Goal: Transaction & Acquisition: Purchase product/service

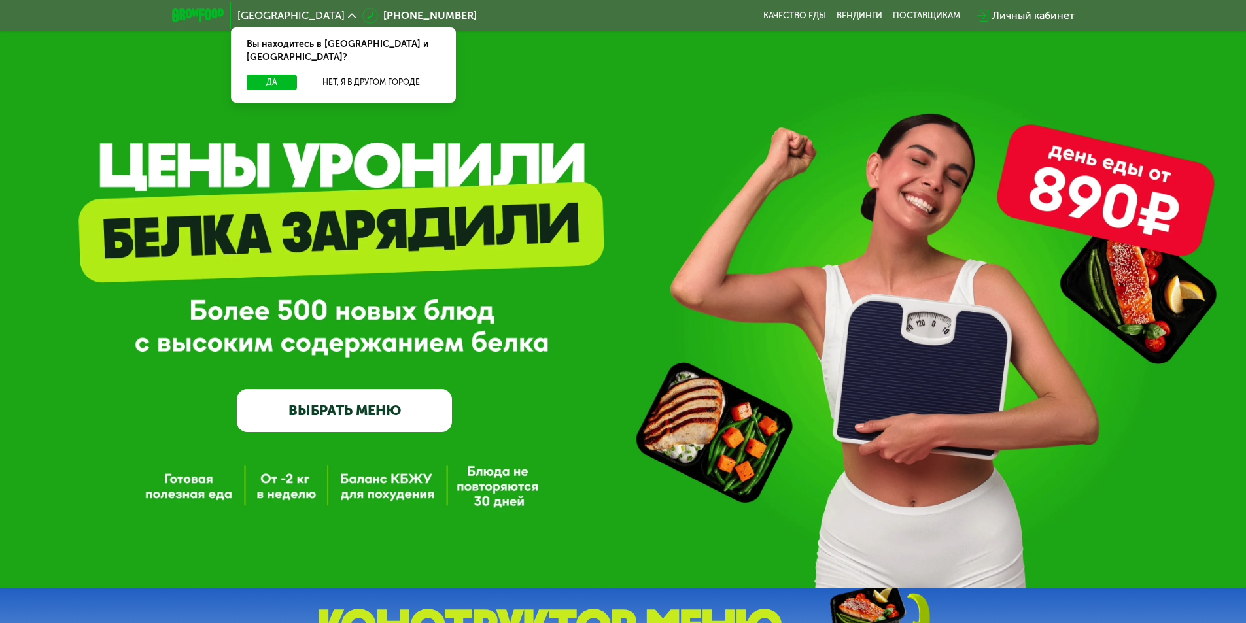
click at [364, 400] on link "ВЫБРАТЬ МЕНЮ" at bounding box center [344, 410] width 215 height 43
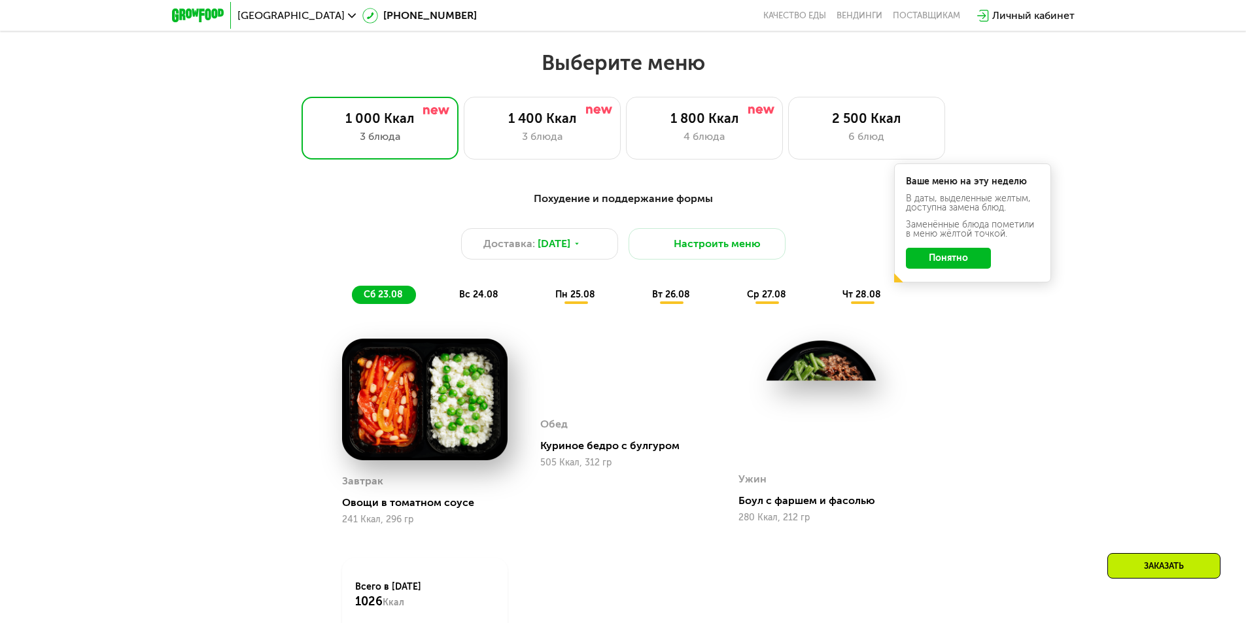
scroll to position [706, 0]
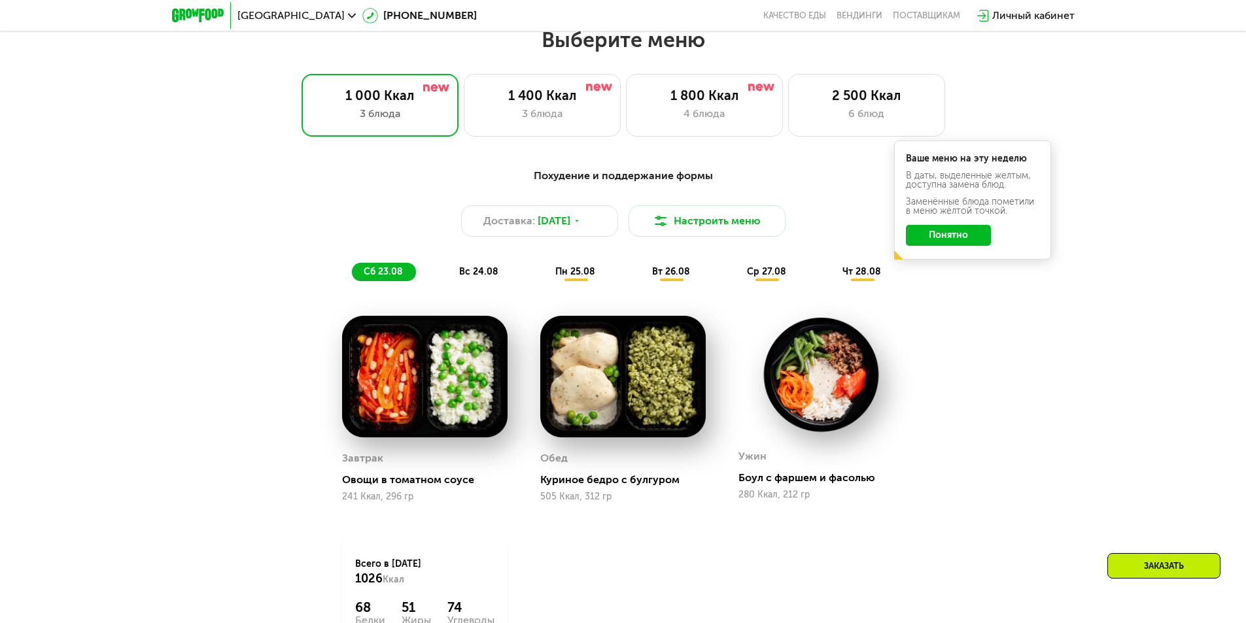
click at [951, 246] on button "Понятно" at bounding box center [948, 235] width 85 height 21
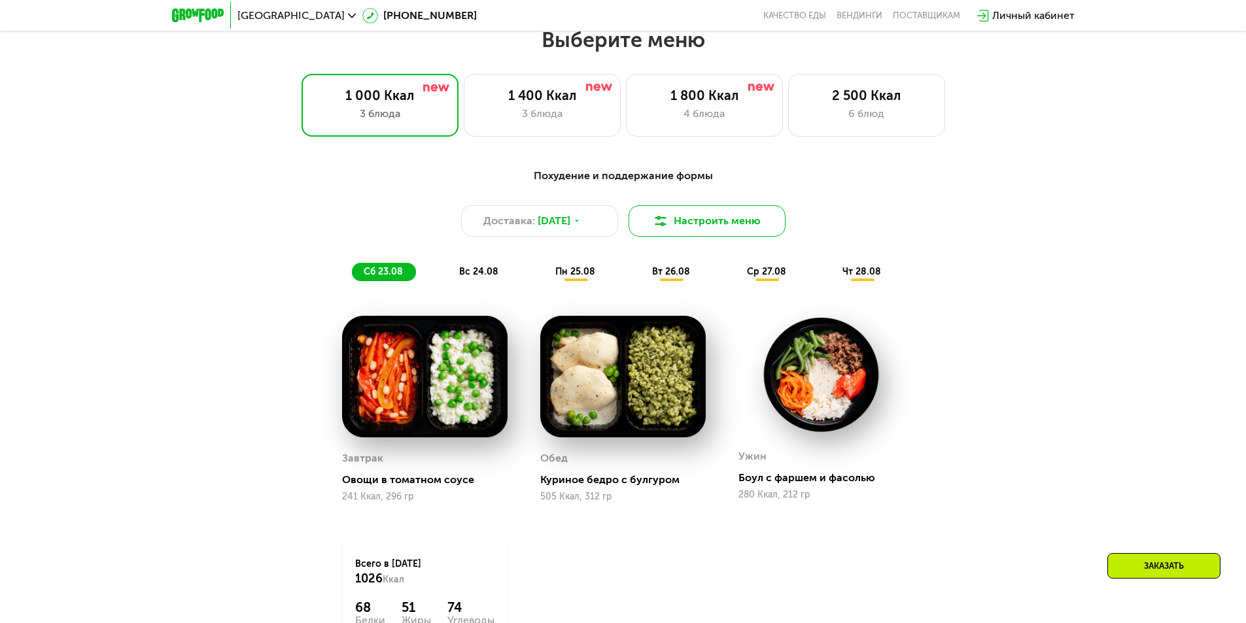
click at [752, 221] on button "Настроить меню" at bounding box center [707, 220] width 157 height 31
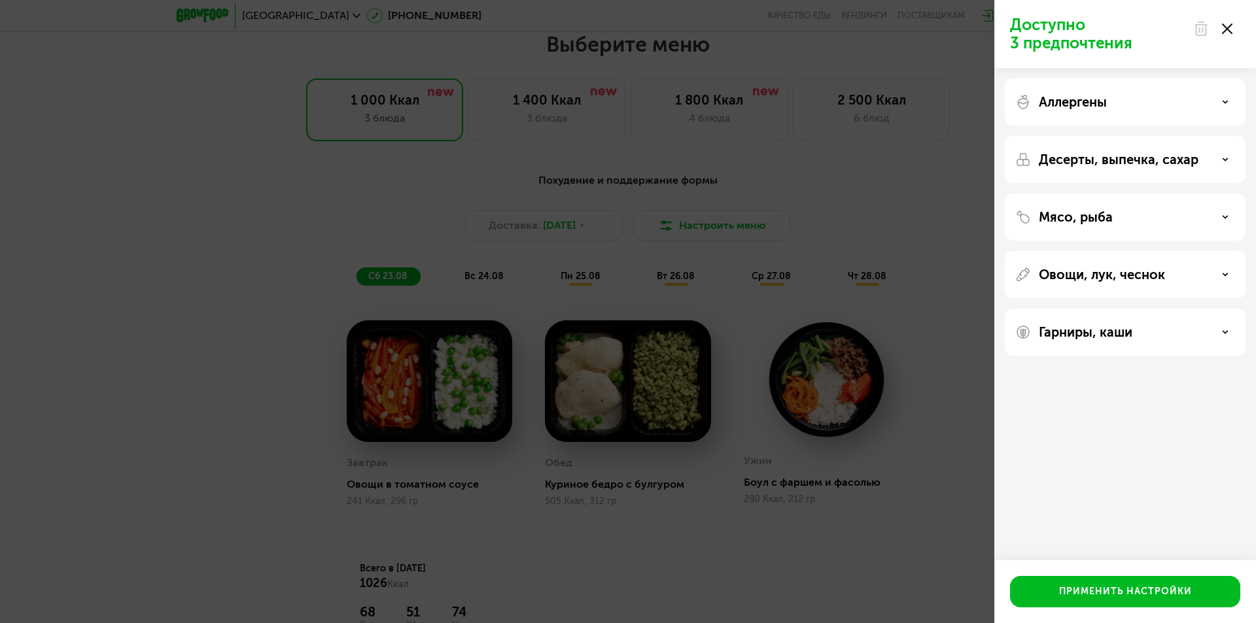
click at [1121, 220] on div "Мясо, рыба" at bounding box center [1125, 217] width 220 height 16
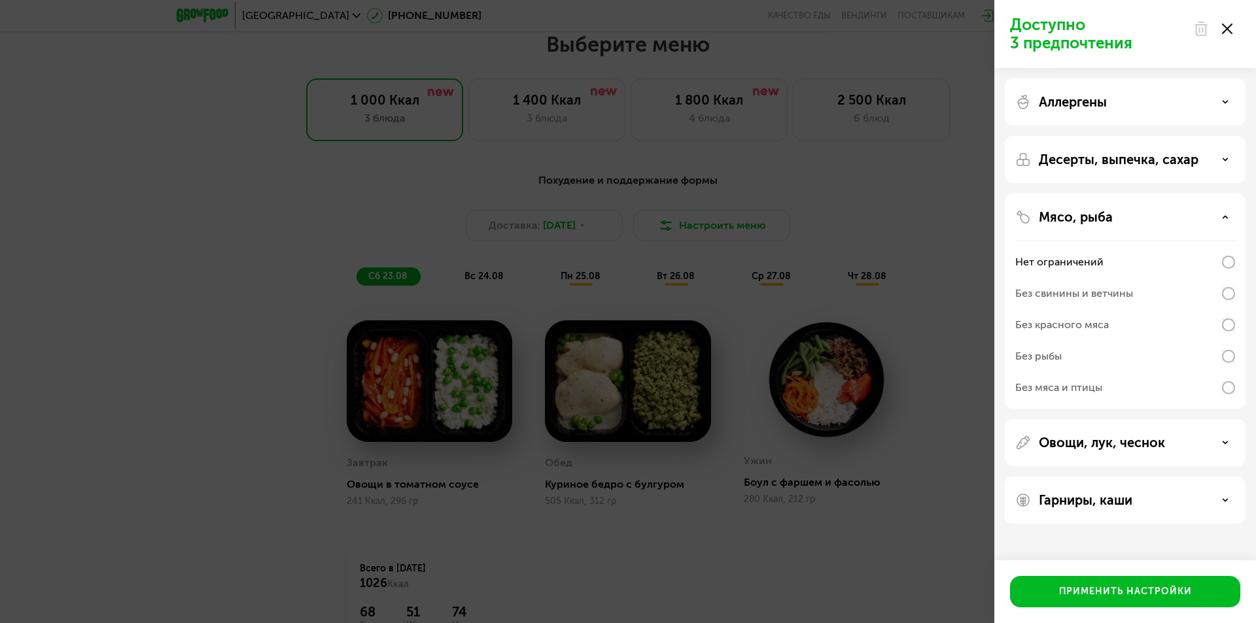
click at [1121, 219] on div "Мясо, рыба" at bounding box center [1125, 217] width 220 height 16
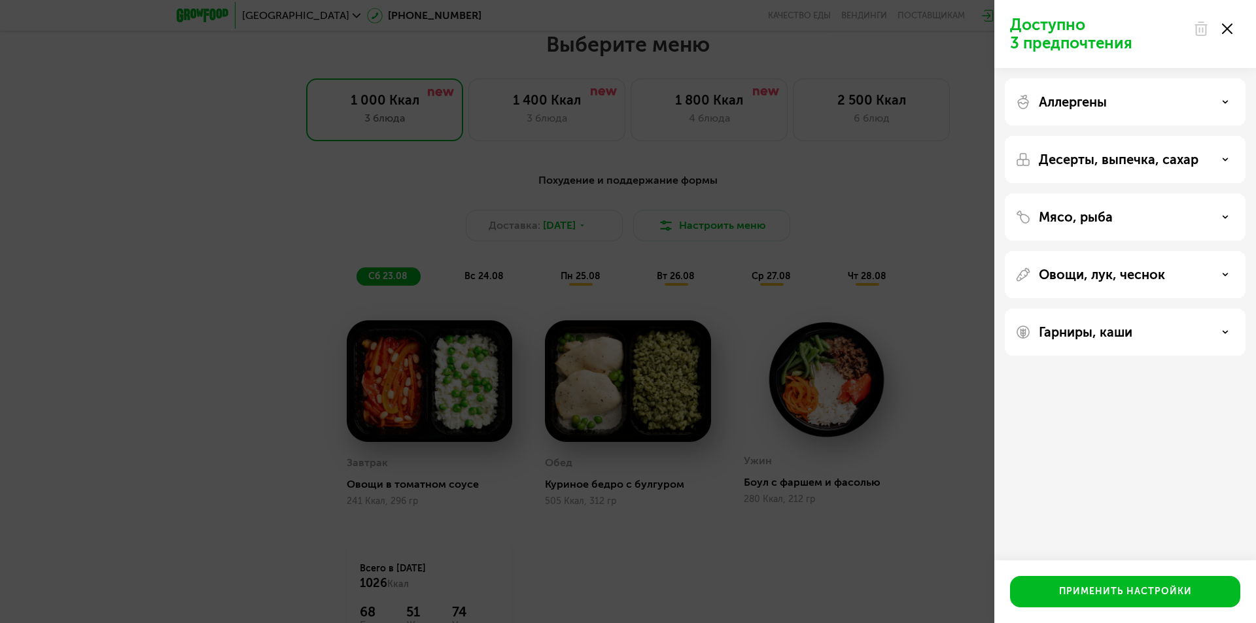
click at [1143, 161] on p "Десерты, выпечка, сахар" at bounding box center [1119, 160] width 160 height 16
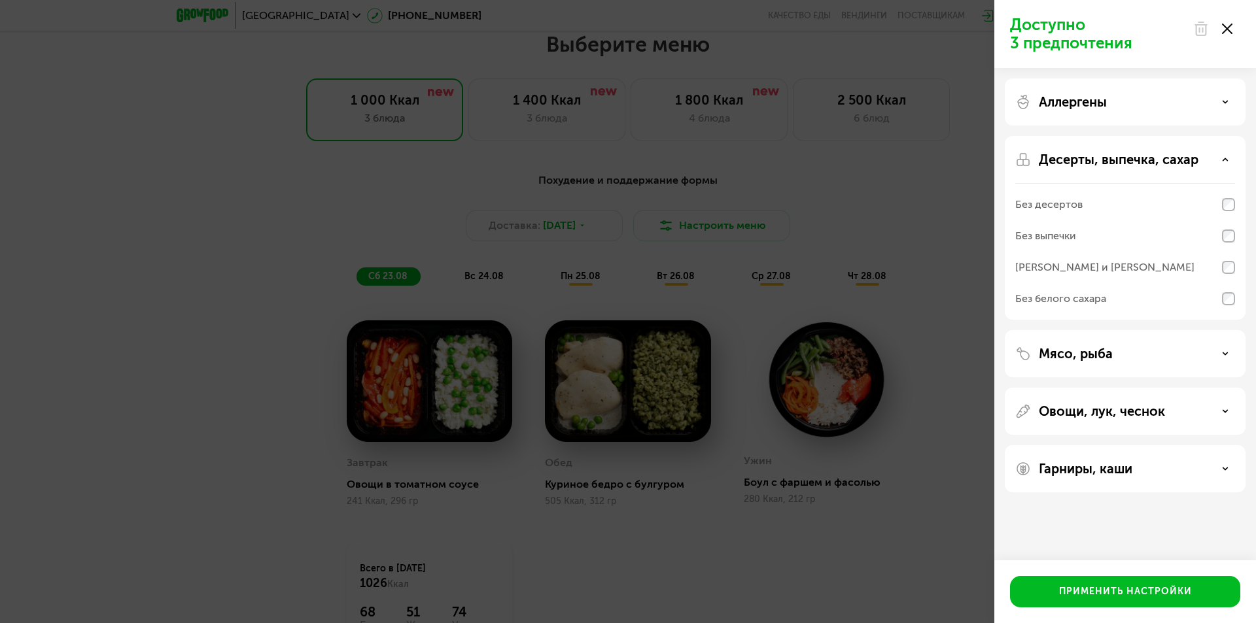
click at [1230, 27] on use at bounding box center [1227, 29] width 10 height 10
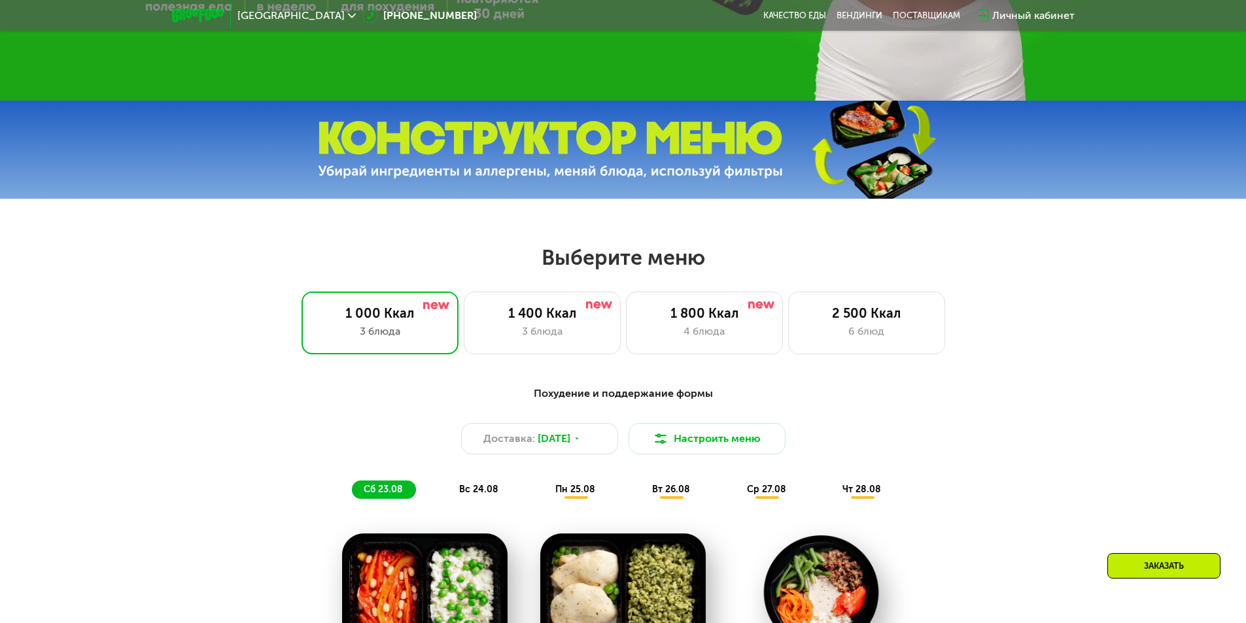
scroll to position [457, 0]
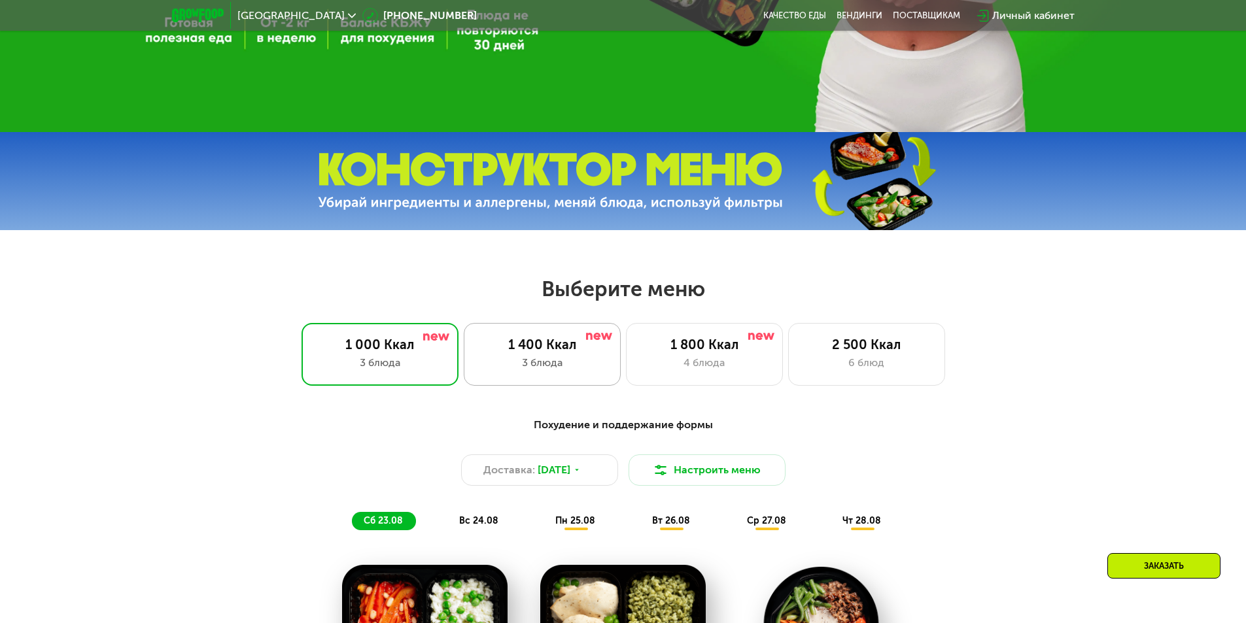
click at [539, 353] on div "1 400 Ккал" at bounding box center [543, 345] width 130 height 16
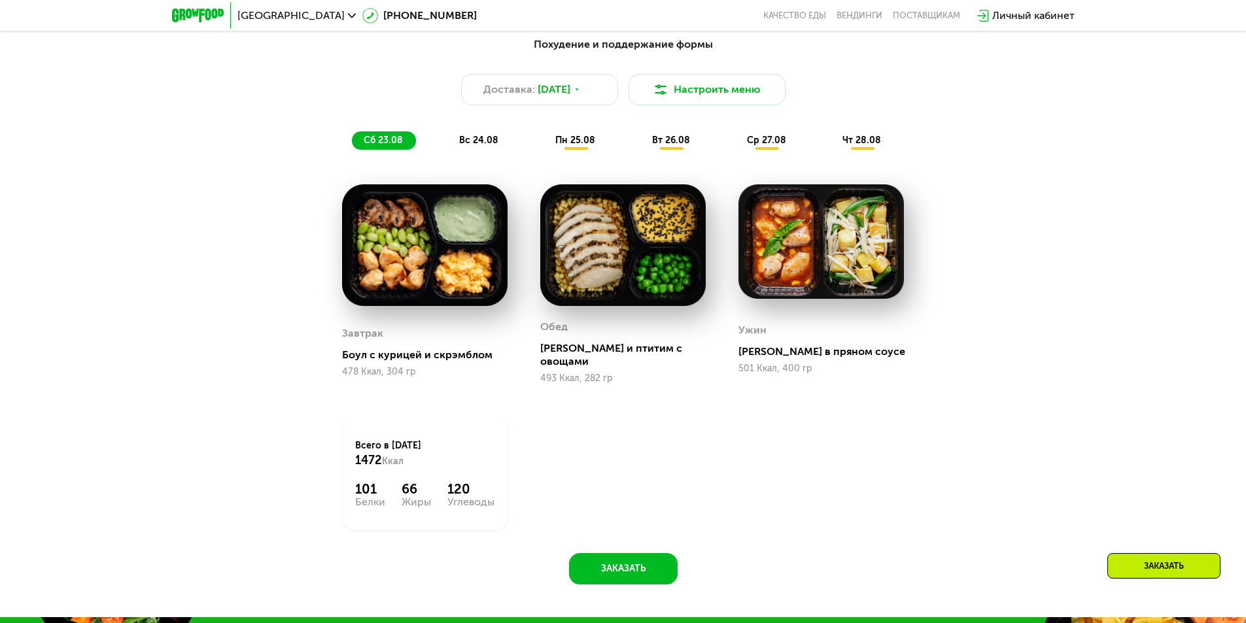
scroll to position [838, 0]
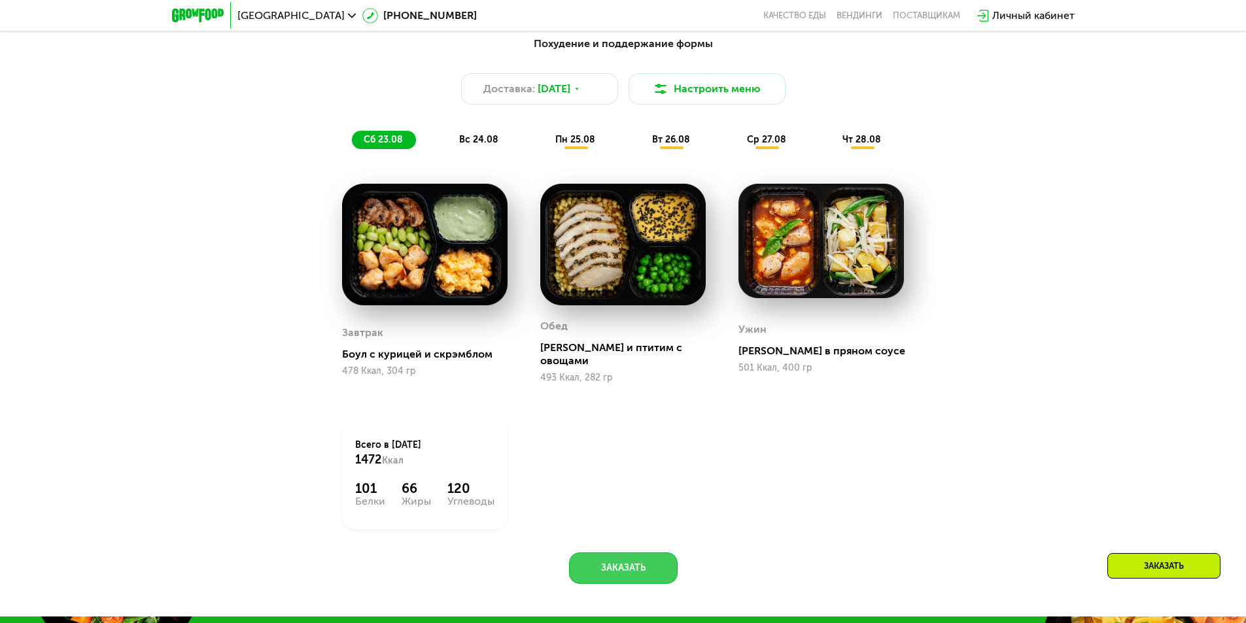
click at [628, 553] on button "Заказать" at bounding box center [623, 568] width 109 height 31
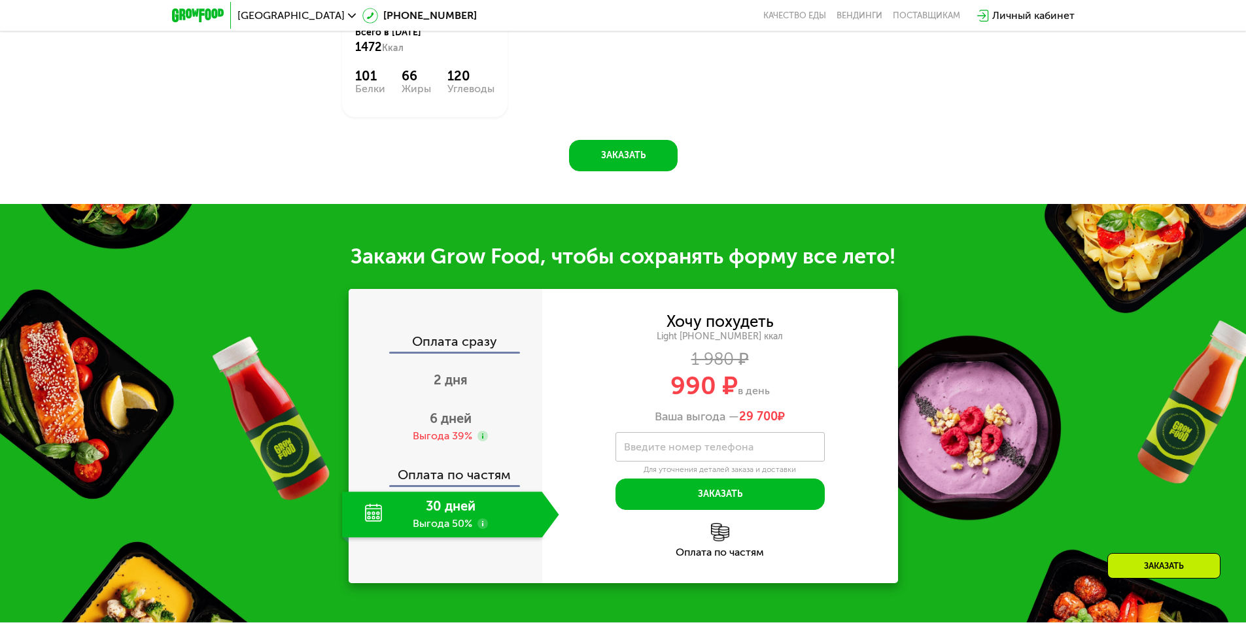
scroll to position [1269, 0]
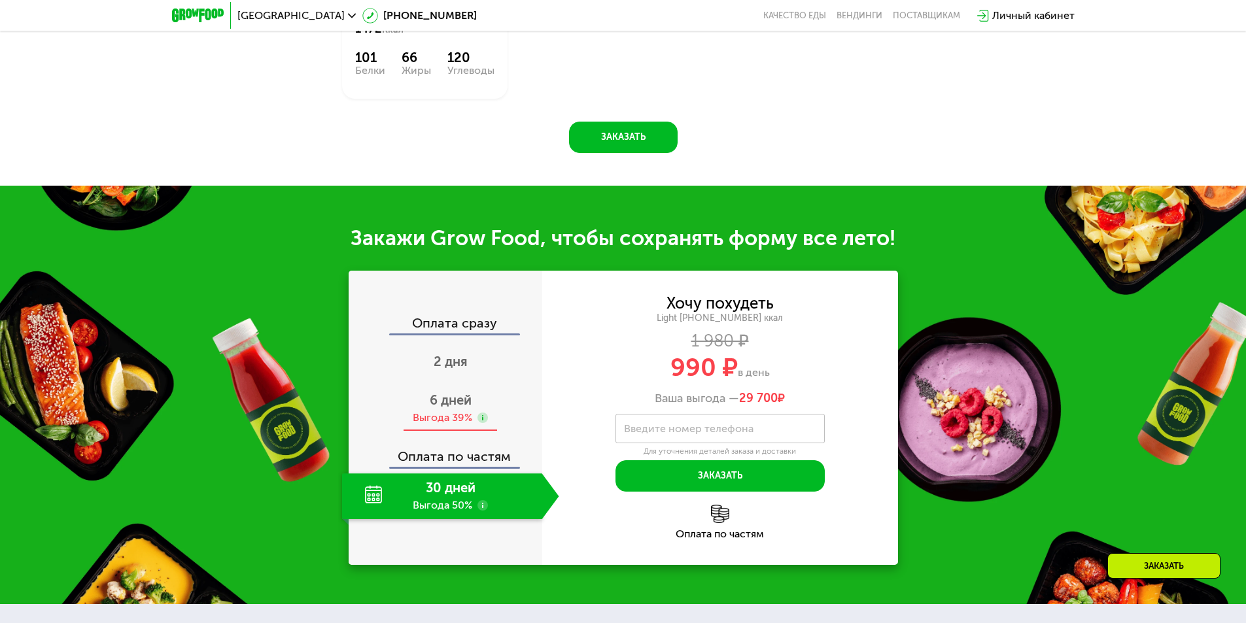
click at [440, 413] on div "Выгода 39%" at bounding box center [443, 418] width 60 height 14
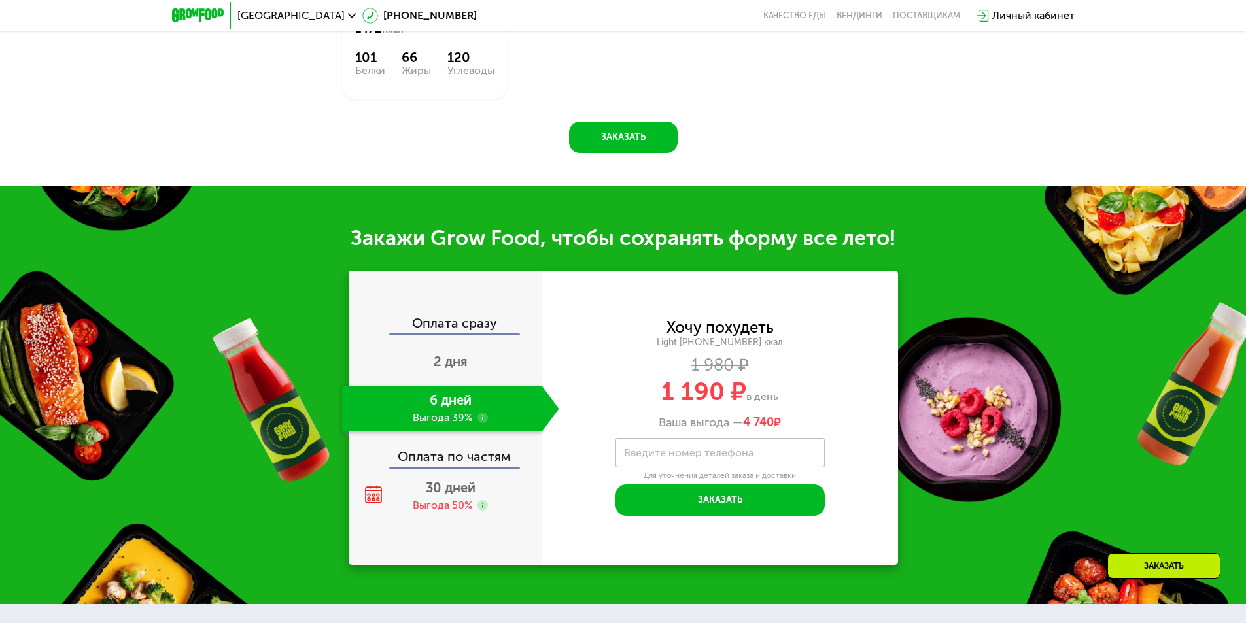
click at [500, 317] on div "Оплата сразу" at bounding box center [446, 325] width 192 height 17
click at [449, 317] on div "Оплата сразу" at bounding box center [446, 325] width 192 height 17
click at [451, 360] on span "2 дня" at bounding box center [451, 362] width 34 height 16
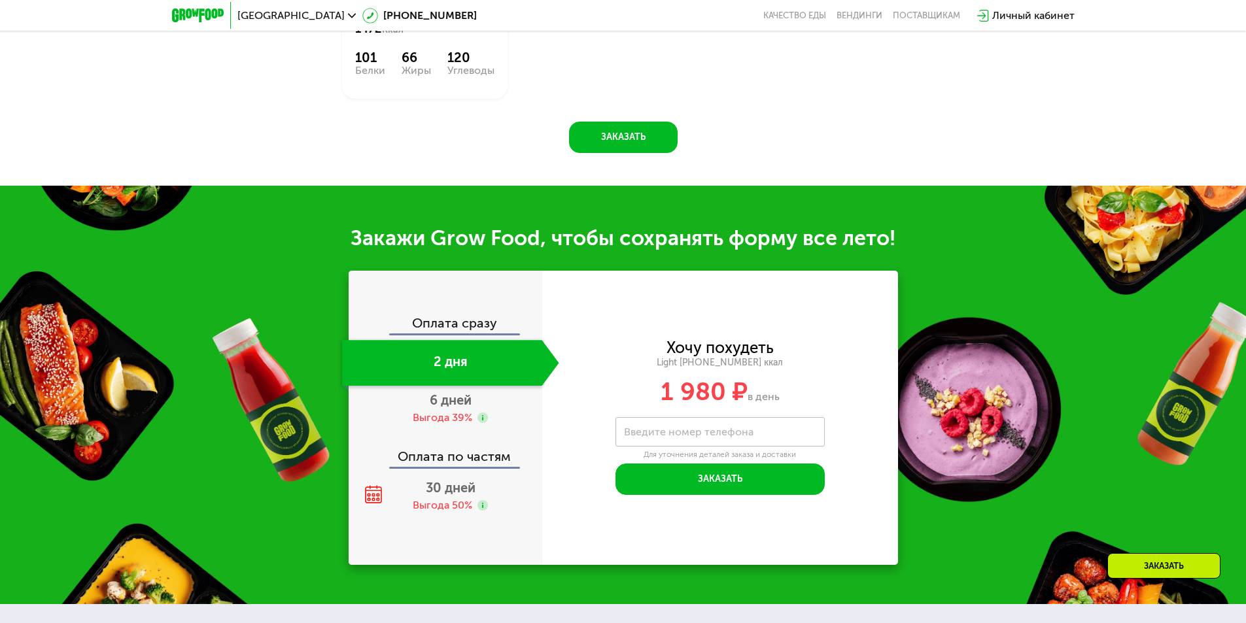
click at [434, 317] on div "Оплата сразу" at bounding box center [446, 325] width 192 height 17
click at [442, 326] on div "Оплата сразу" at bounding box center [446, 325] width 192 height 17
click at [434, 487] on span "30 дней" at bounding box center [451, 488] width 50 height 16
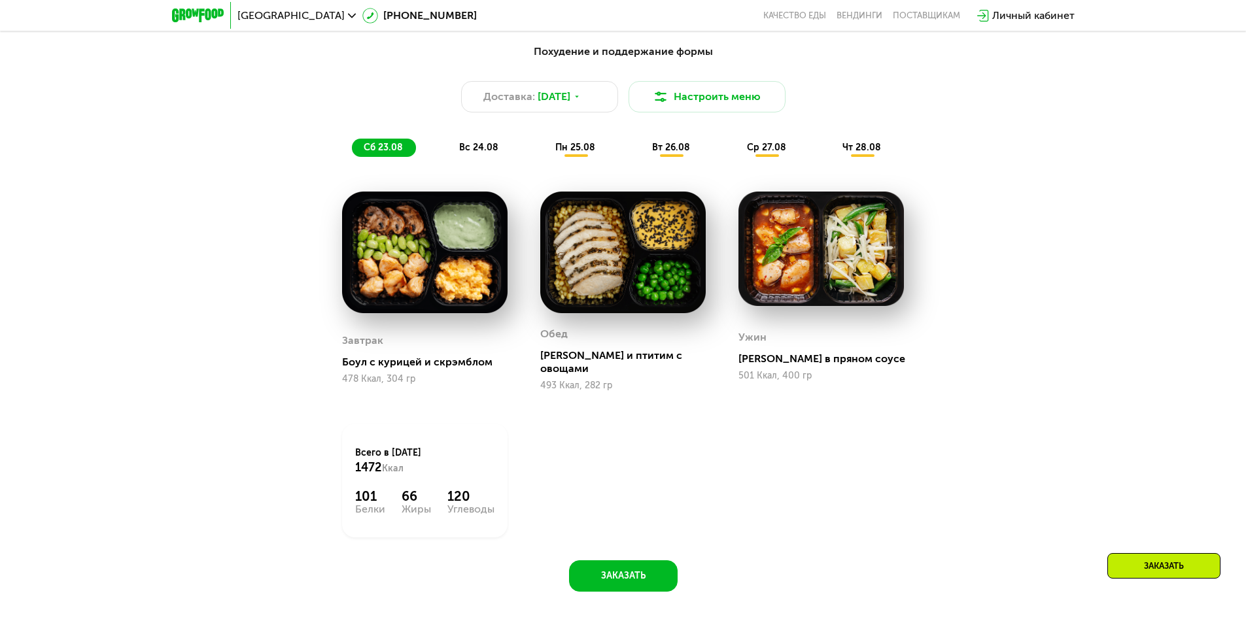
scroll to position [830, 0]
click at [478, 154] on span "вс 24.08" at bounding box center [478, 148] width 39 height 11
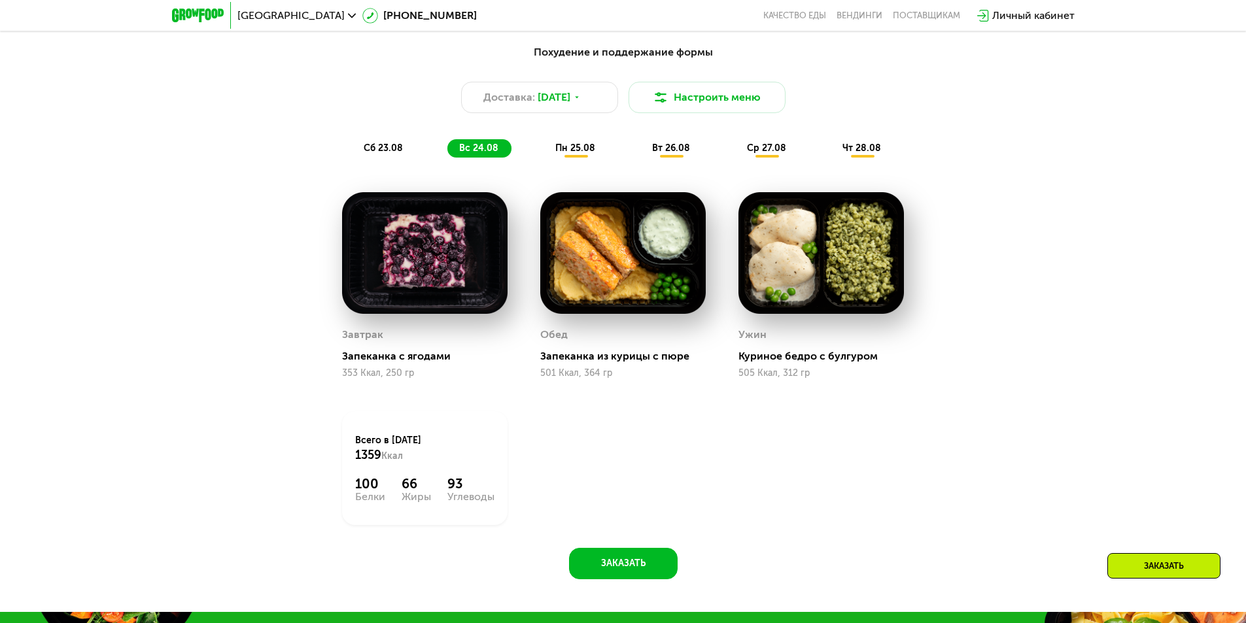
click at [640, 156] on div "пн 25.08" at bounding box center [671, 148] width 63 height 18
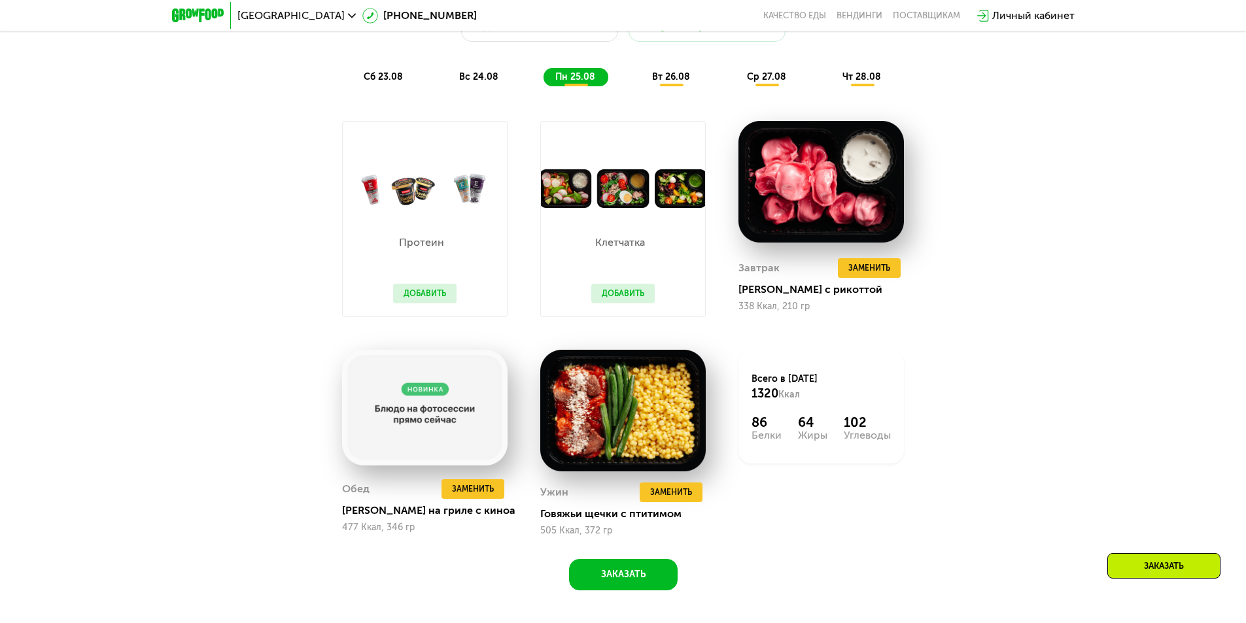
scroll to position [902, 0]
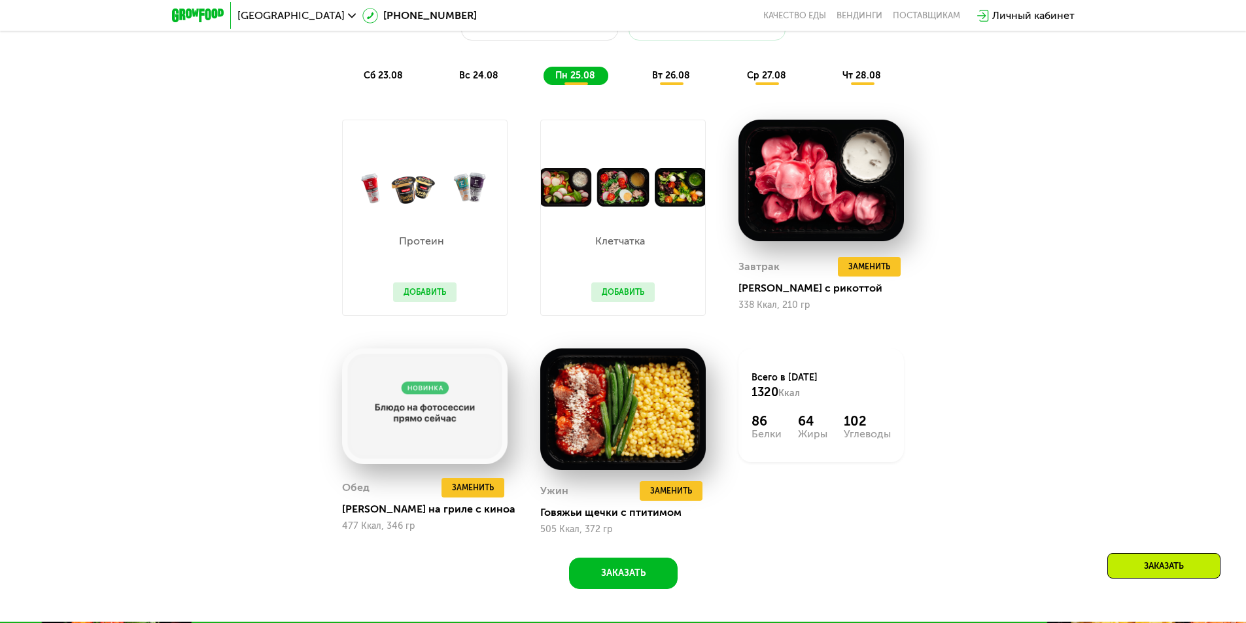
click at [680, 81] on span "вт 26.08" at bounding box center [671, 75] width 38 height 11
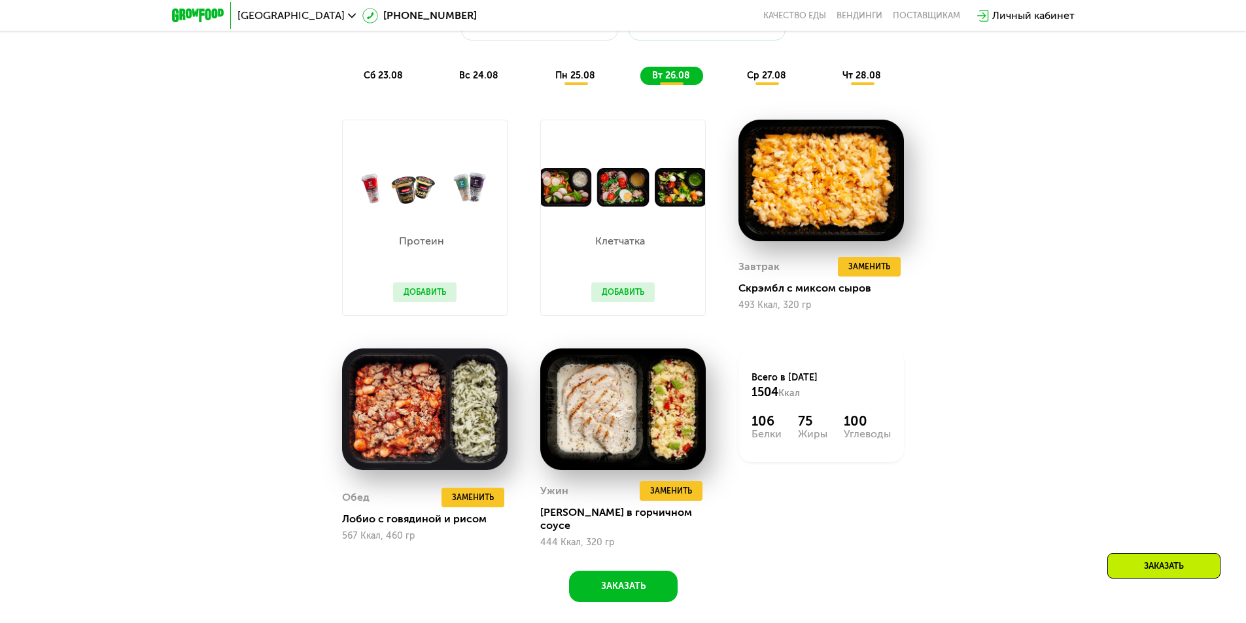
click at [582, 81] on span "пн 25.08" at bounding box center [575, 75] width 40 height 11
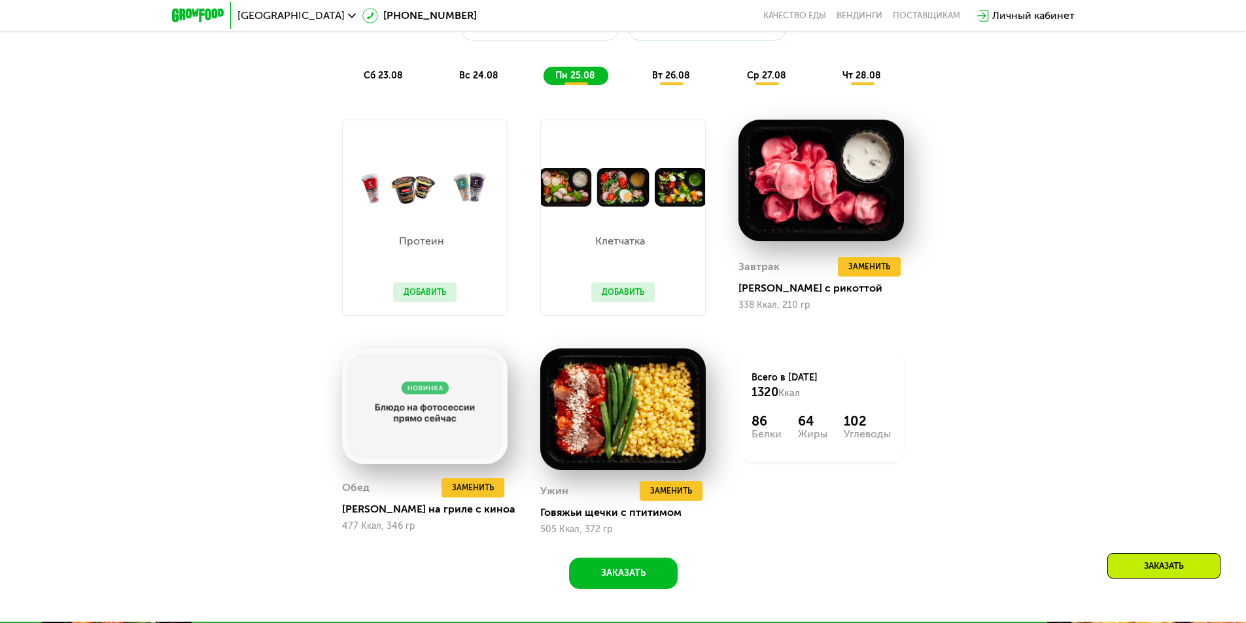
click at [735, 85] on div "вт 26.08" at bounding box center [767, 76] width 64 height 18
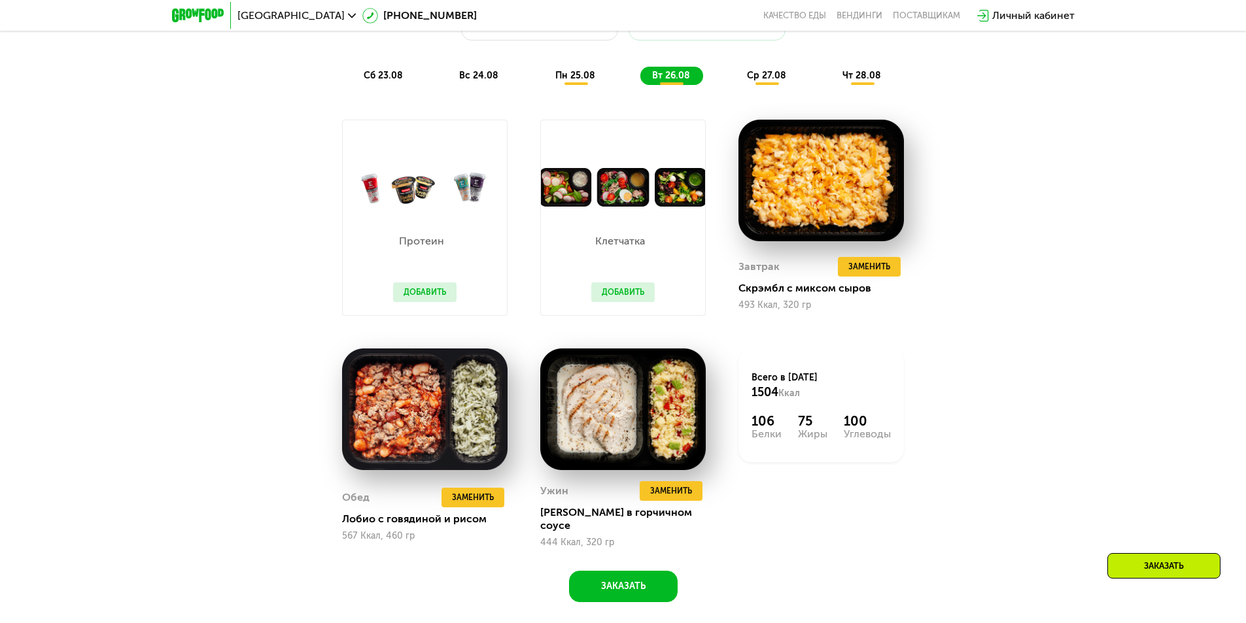
click at [769, 81] on span "ср 27.08" at bounding box center [766, 75] width 39 height 11
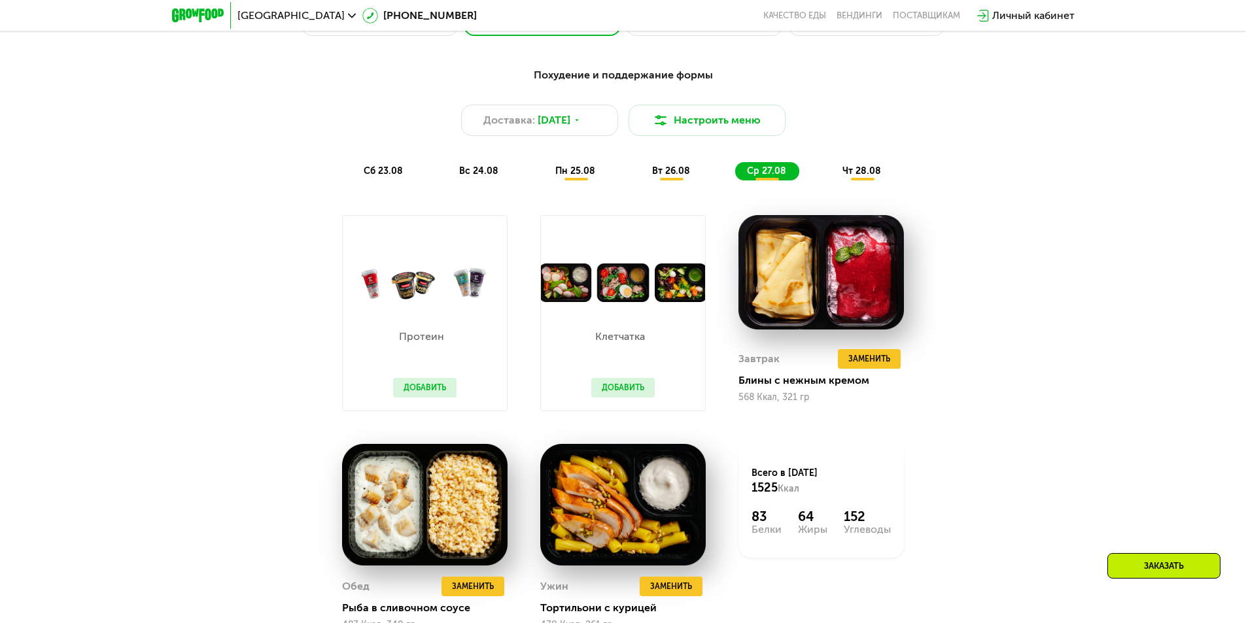
scroll to position [741, 0]
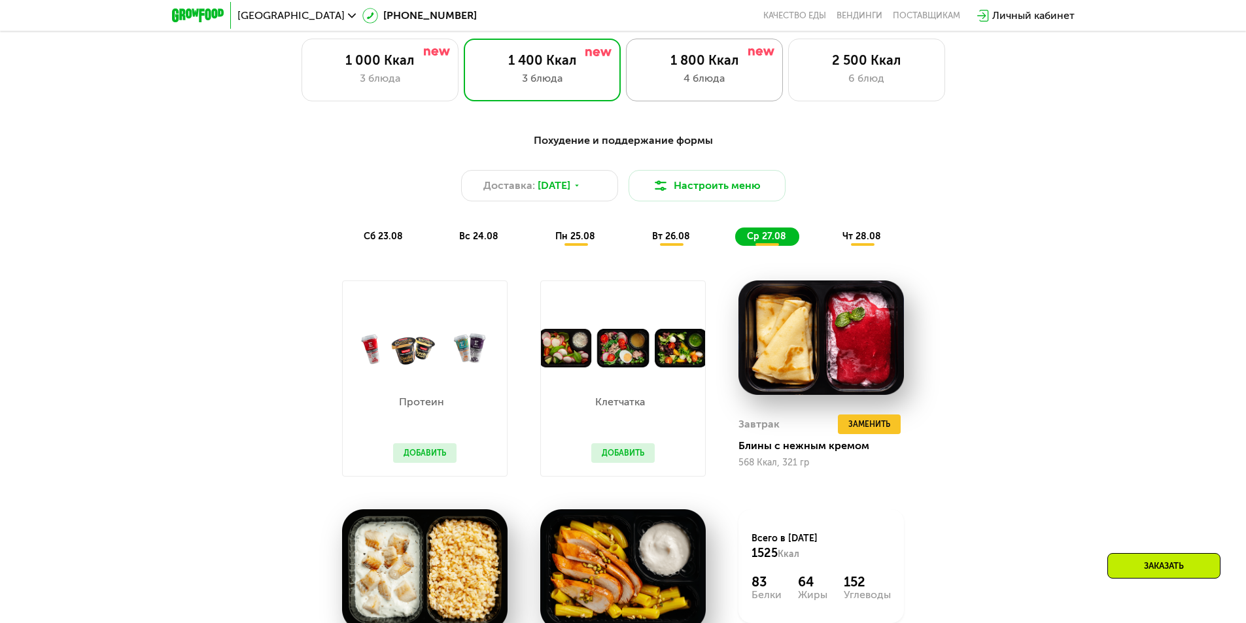
click at [788, 52] on div "1 800 Ккал 4 блюда" at bounding box center [866, 70] width 157 height 63
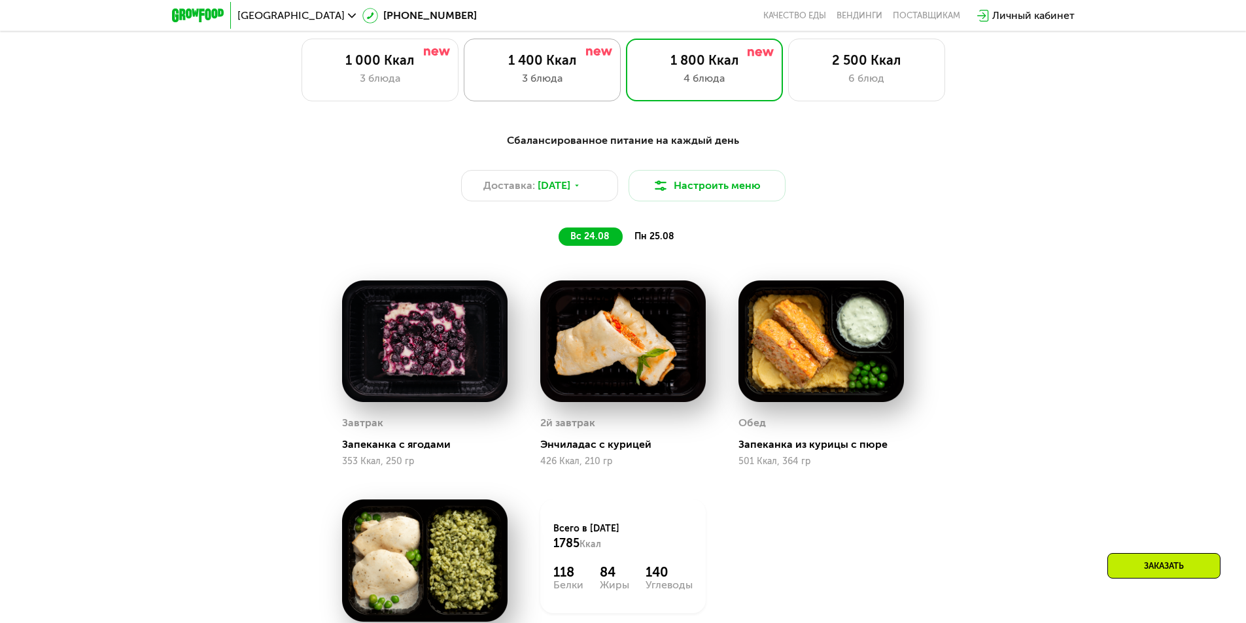
click at [567, 65] on div "1 400 Ккал" at bounding box center [543, 60] width 130 height 16
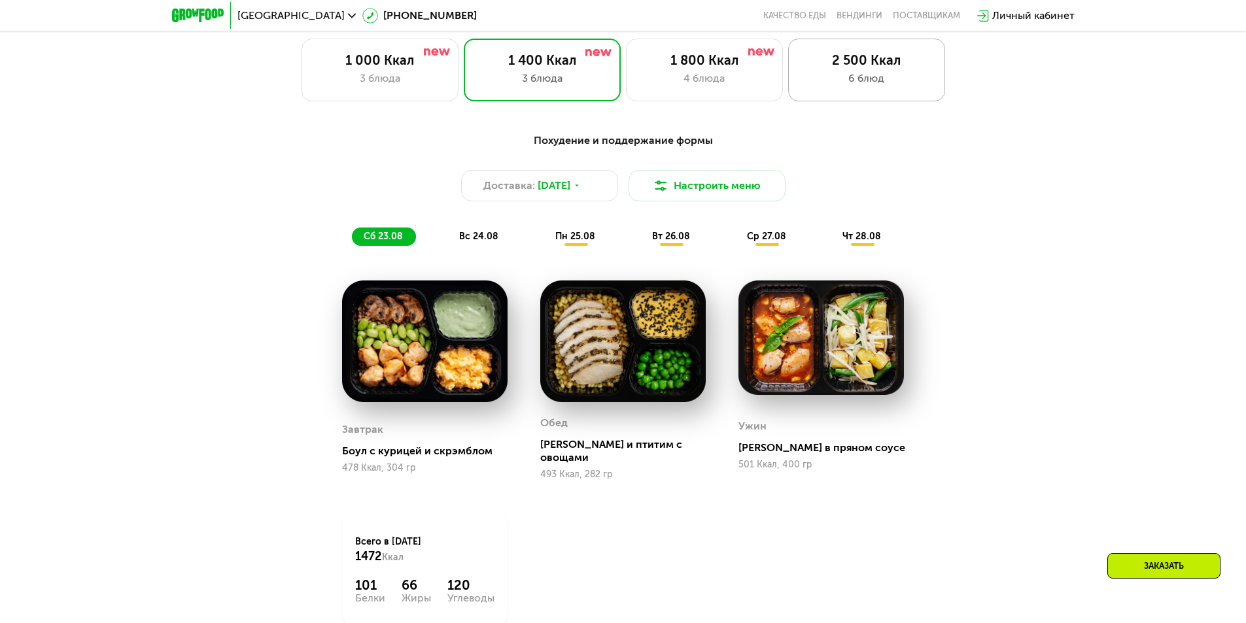
click at [928, 57] on div "2 500 Ккал" at bounding box center [867, 60] width 130 height 16
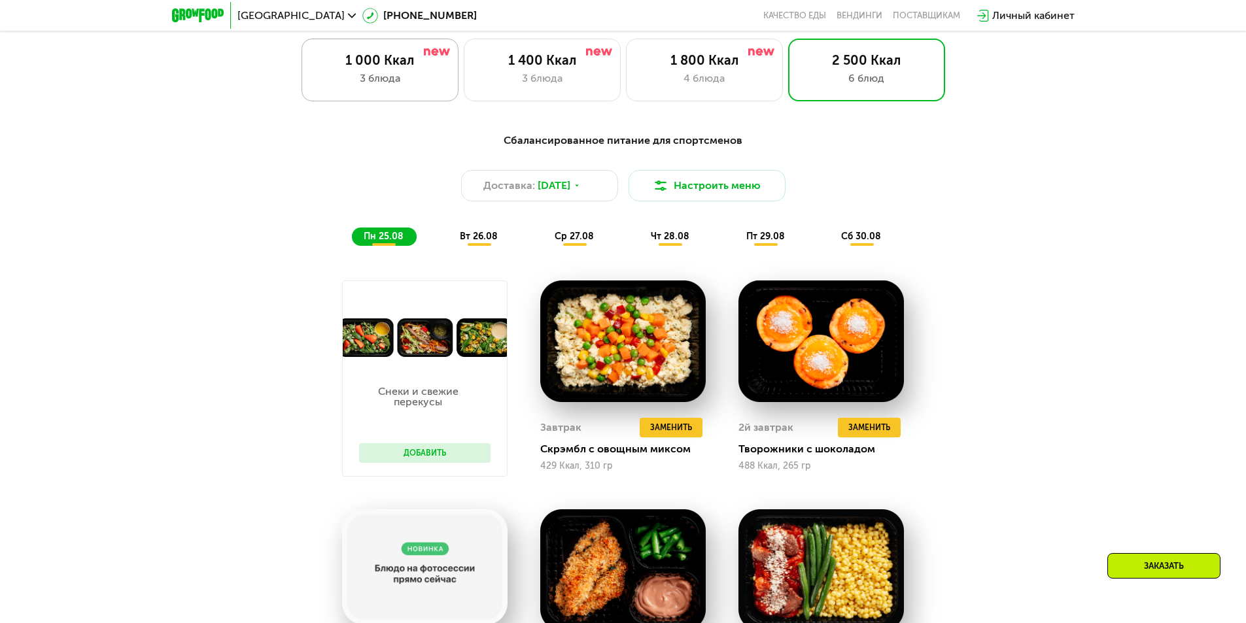
click at [391, 58] on div "1 000 Ккал" at bounding box center [380, 60] width 130 height 16
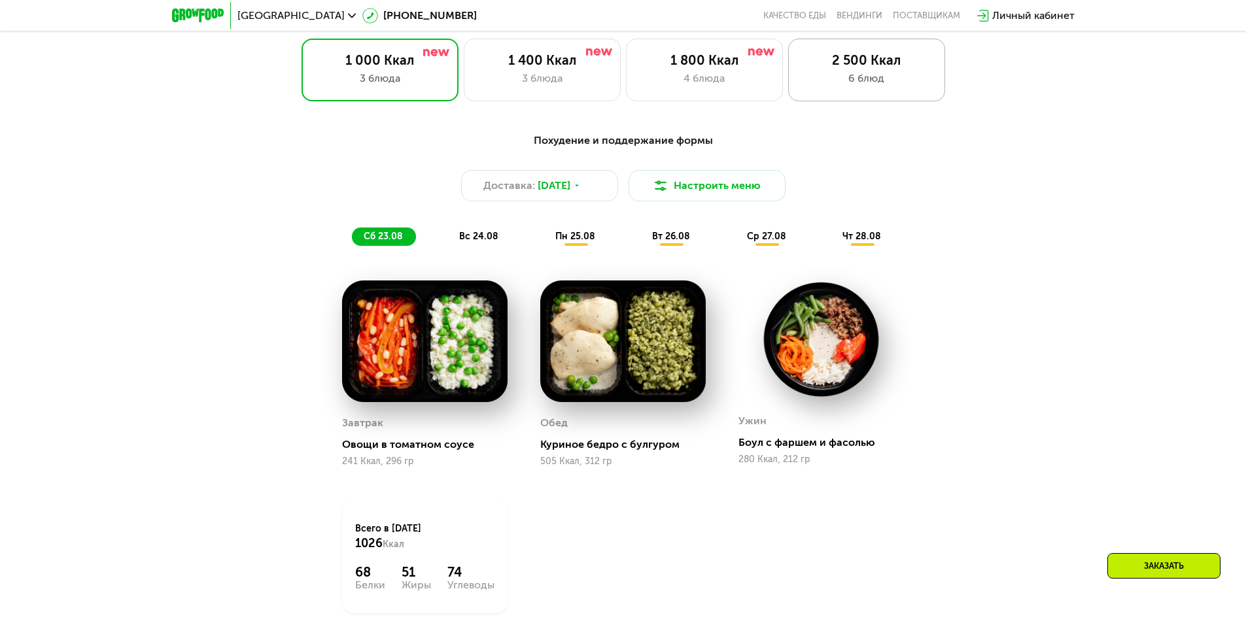
click at [871, 68] on div "2 500 Ккал" at bounding box center [867, 60] width 130 height 16
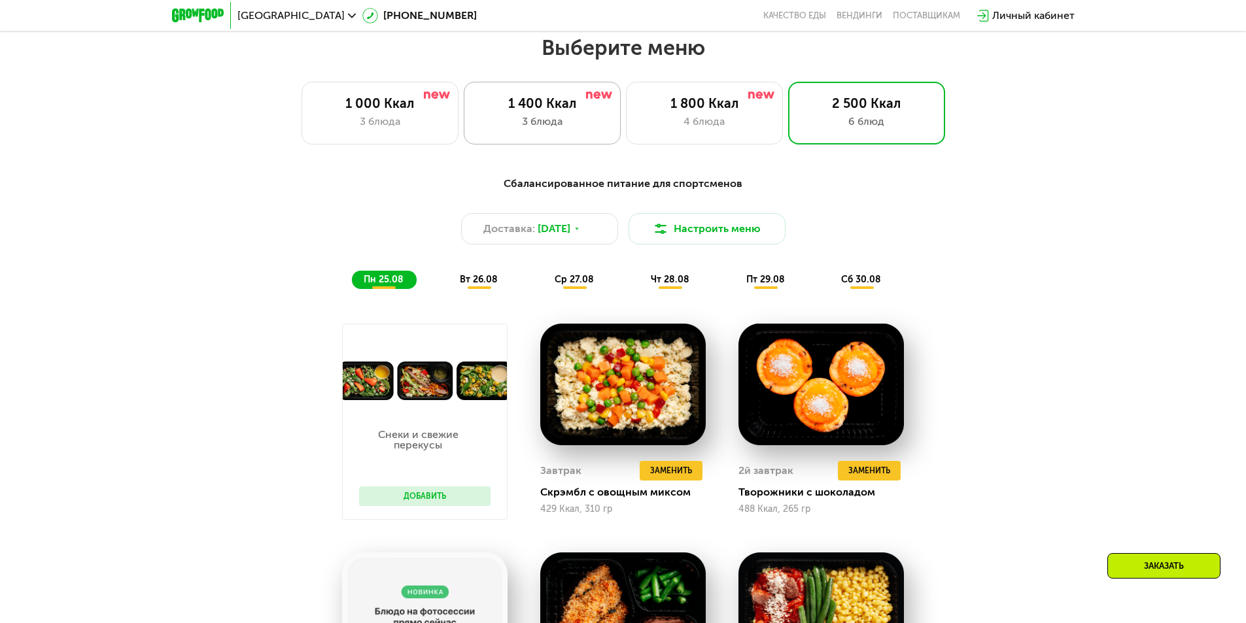
scroll to position [697, 0]
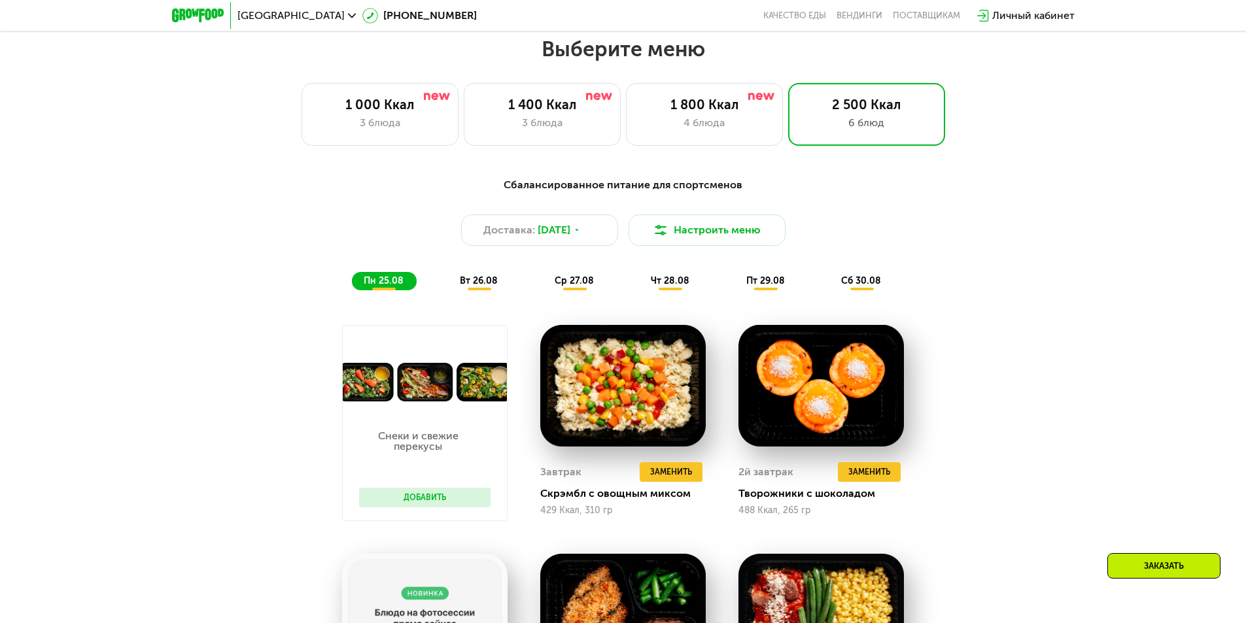
click at [543, 285] on div "вт 26.08" at bounding box center [575, 281] width 64 height 18
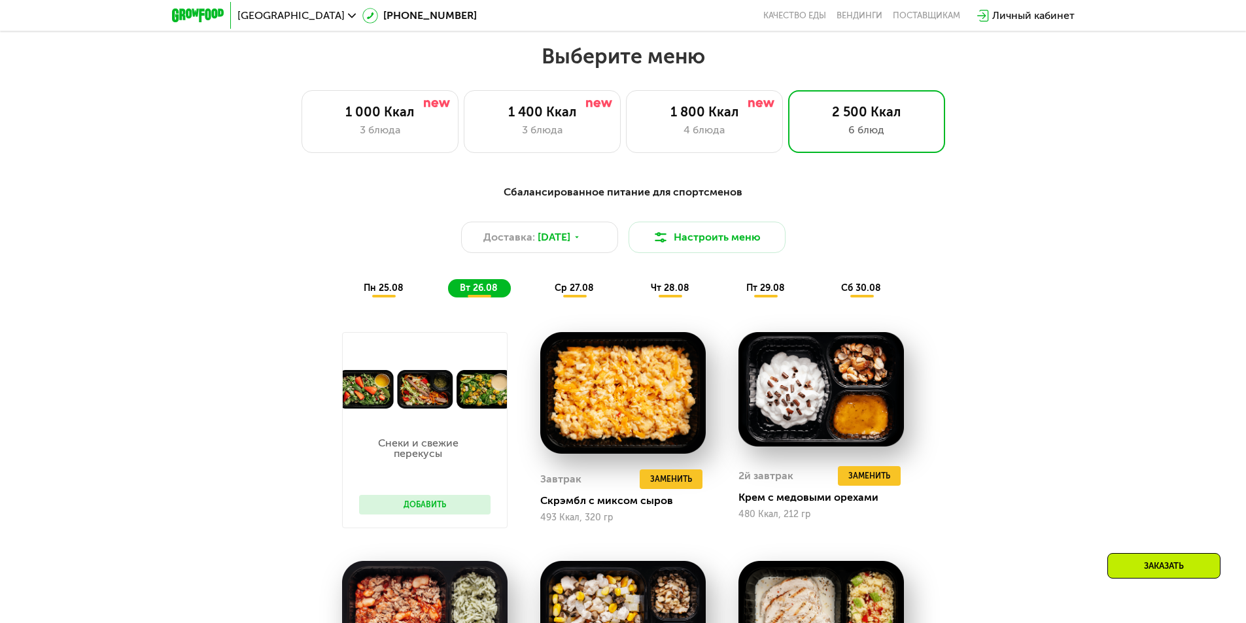
scroll to position [646, 0]
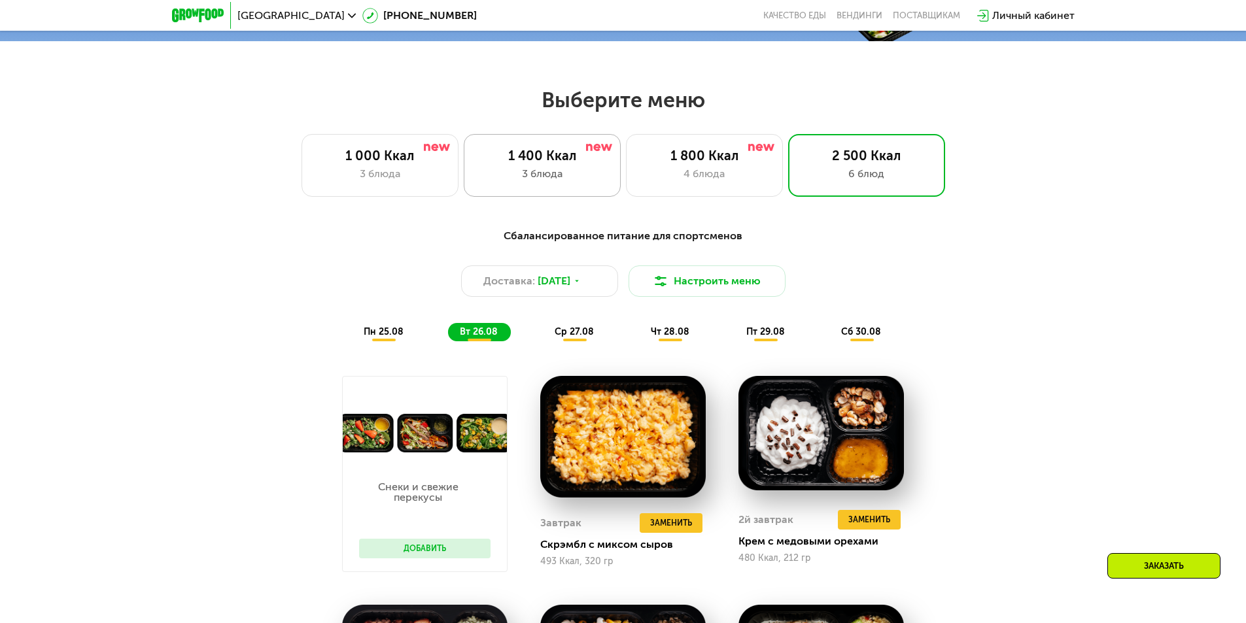
click at [519, 182] on div "3 блюда" at bounding box center [543, 174] width 130 height 16
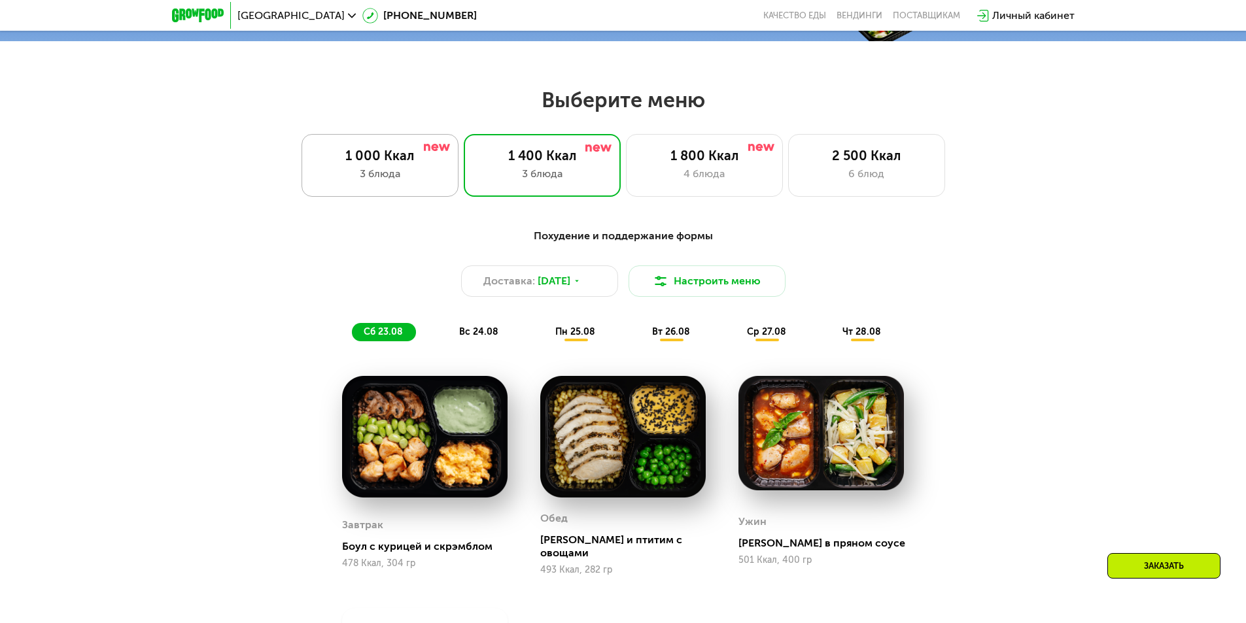
click at [395, 182] on div "3 блюда" at bounding box center [380, 174] width 130 height 16
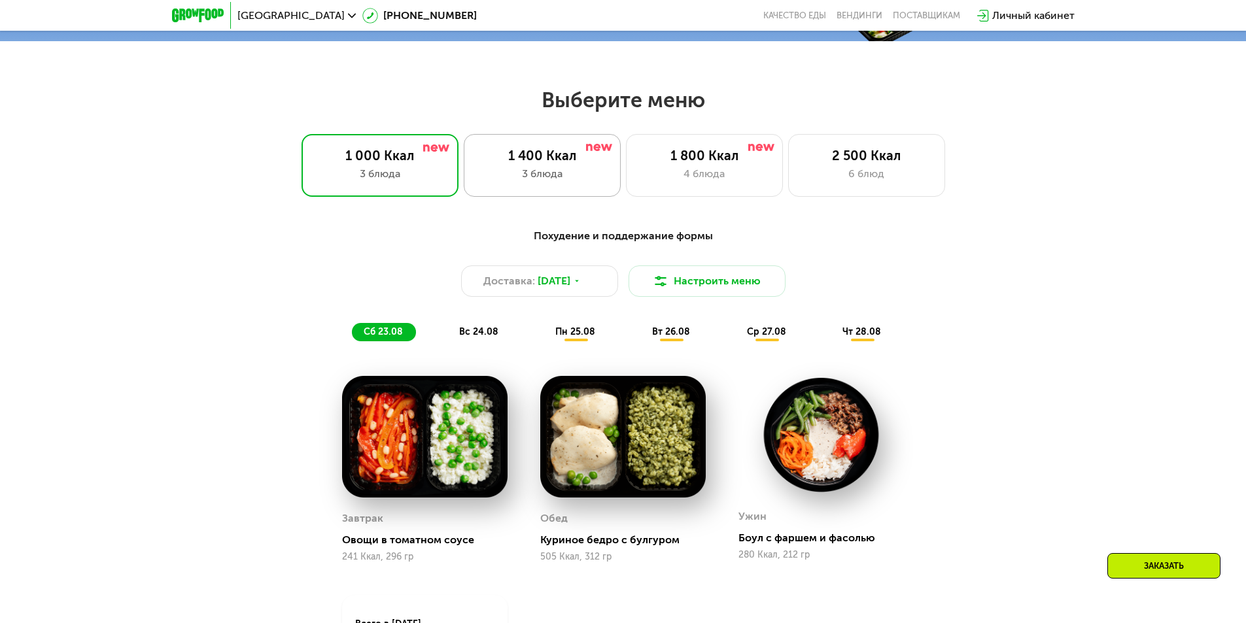
click at [512, 159] on div "1 400 Ккал" at bounding box center [543, 156] width 130 height 16
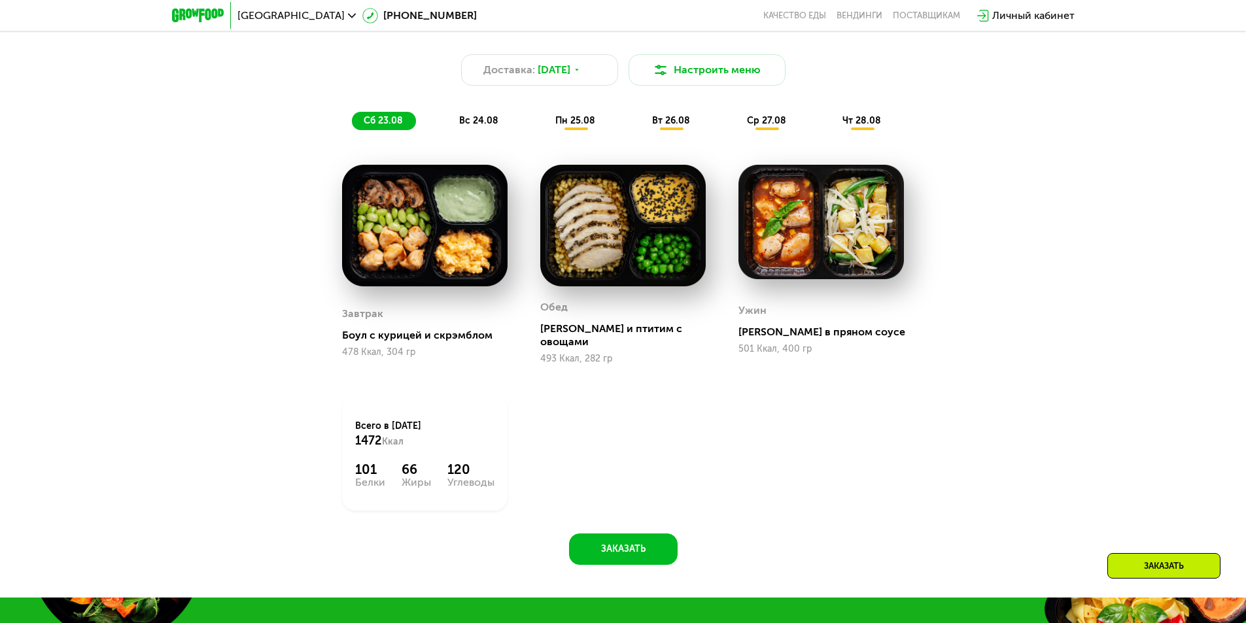
scroll to position [858, 0]
click at [481, 122] on span "вс 24.08" at bounding box center [478, 119] width 39 height 11
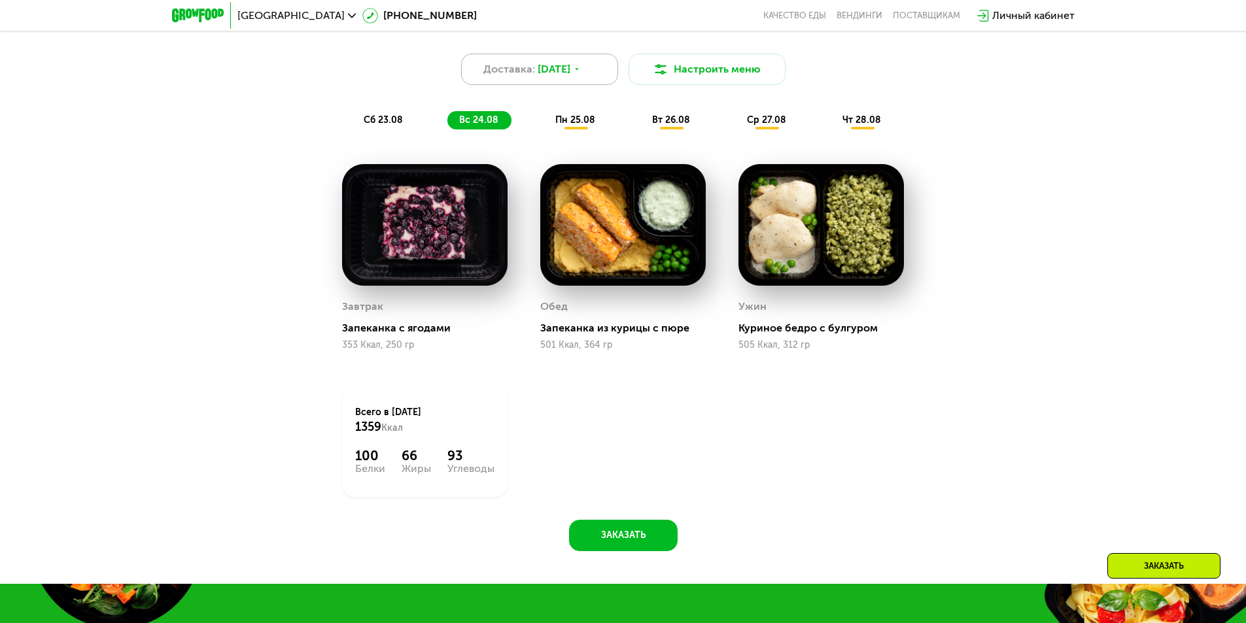
click at [581, 71] on icon at bounding box center [577, 69] width 8 height 8
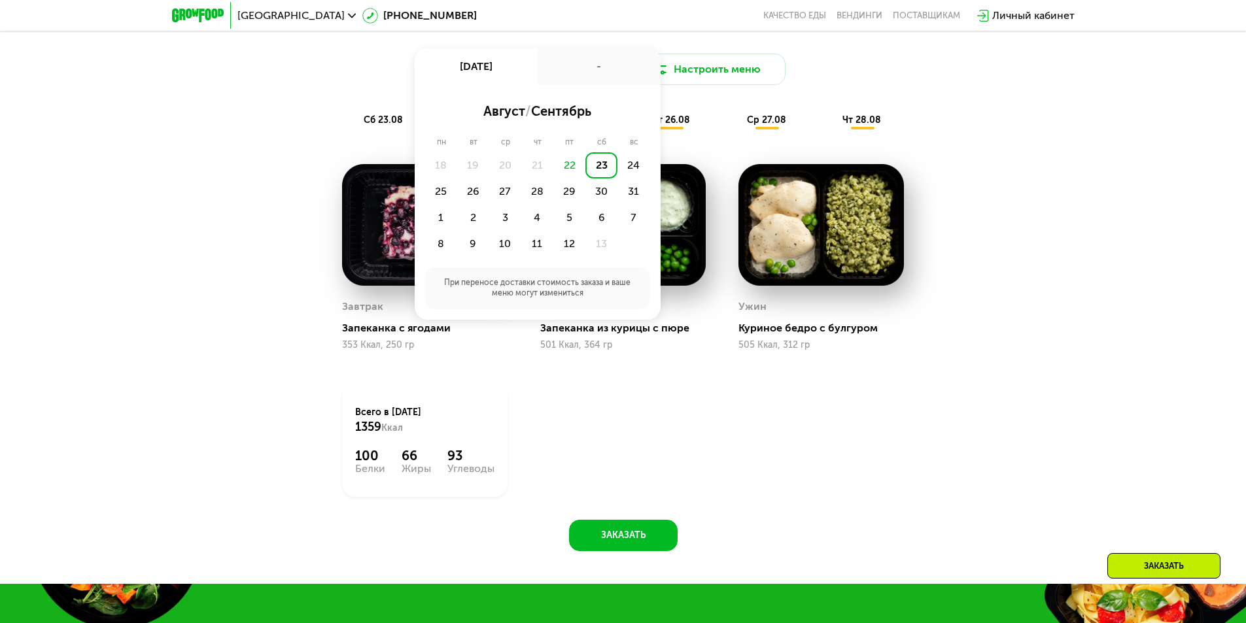
click at [760, 358] on div "Ужин Куриное бедро с булгуром [GEOGRAPHIC_DATA], 312 гр" at bounding box center [821, 258] width 198 height 220
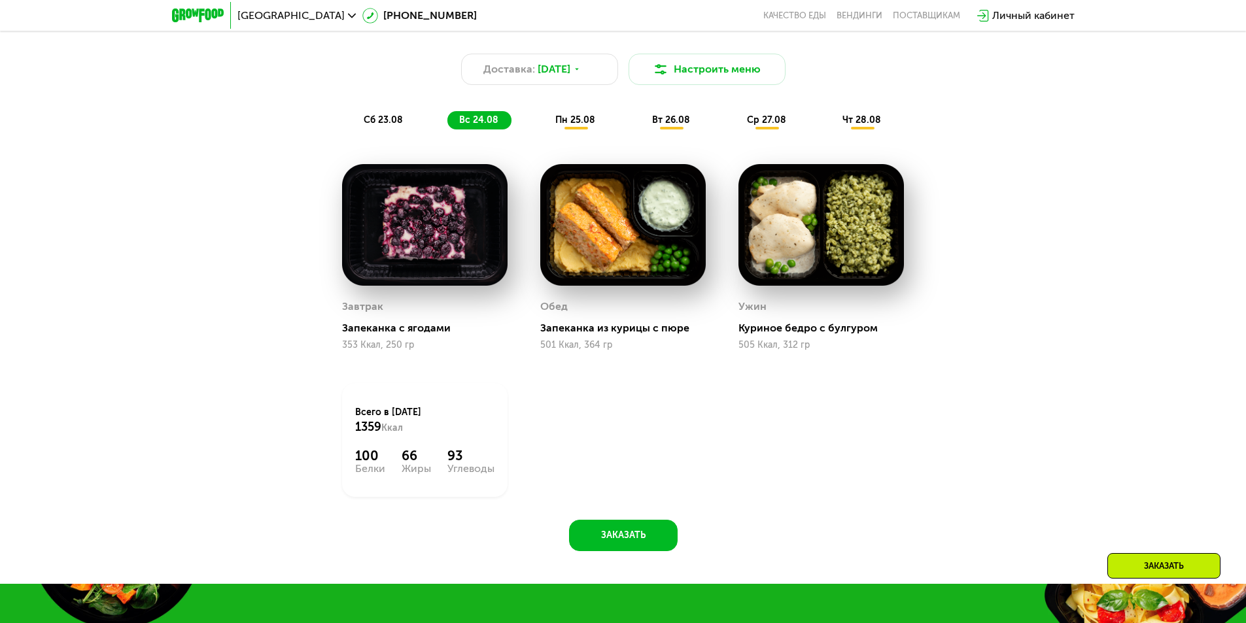
click at [577, 126] on span "пн 25.08" at bounding box center [575, 119] width 40 height 11
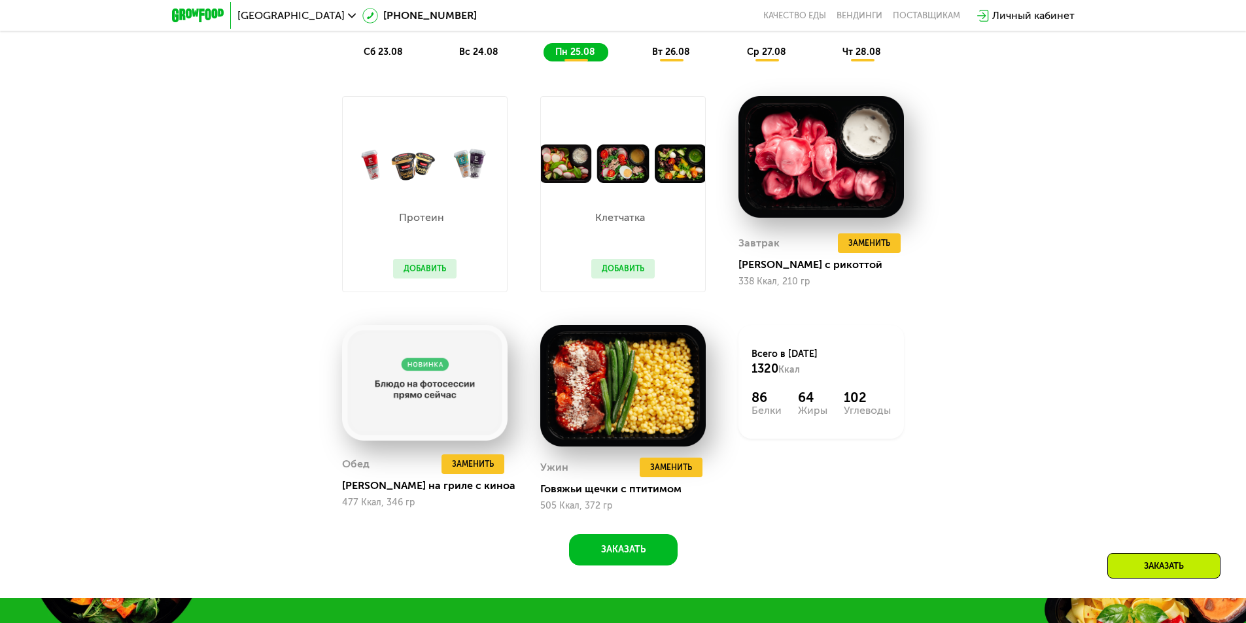
scroll to position [924, 0]
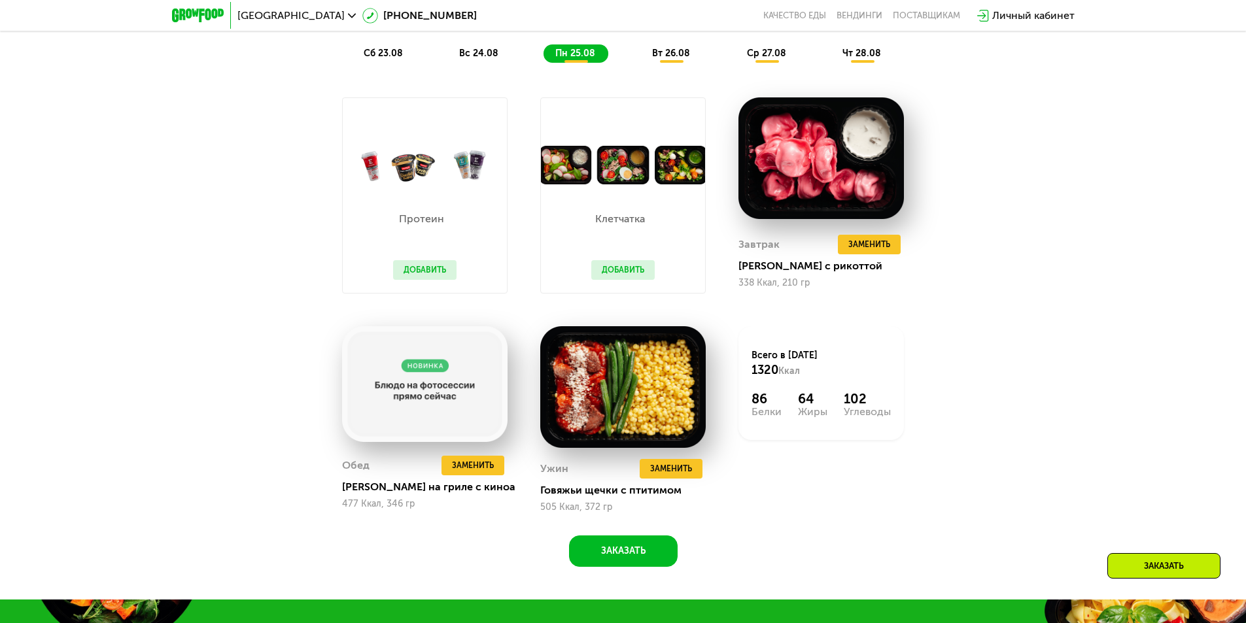
click at [618, 280] on button "Добавить" at bounding box center [622, 270] width 63 height 20
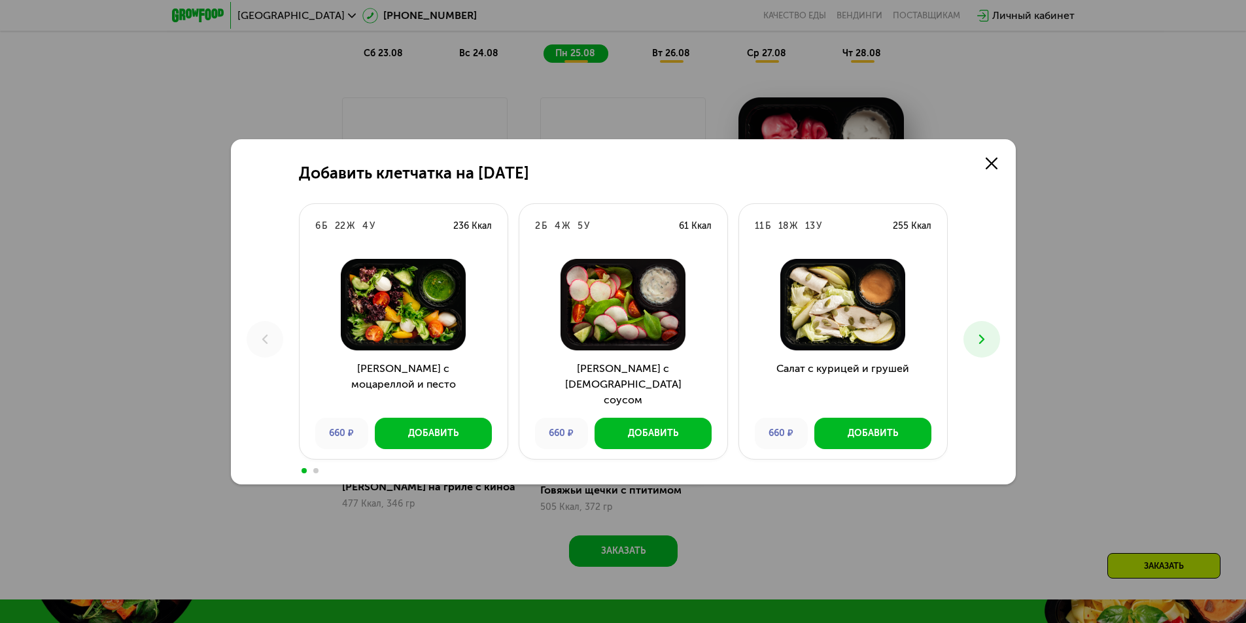
click at [618, 280] on img at bounding box center [623, 305] width 187 height 92
click at [992, 159] on icon at bounding box center [992, 164] width 12 height 12
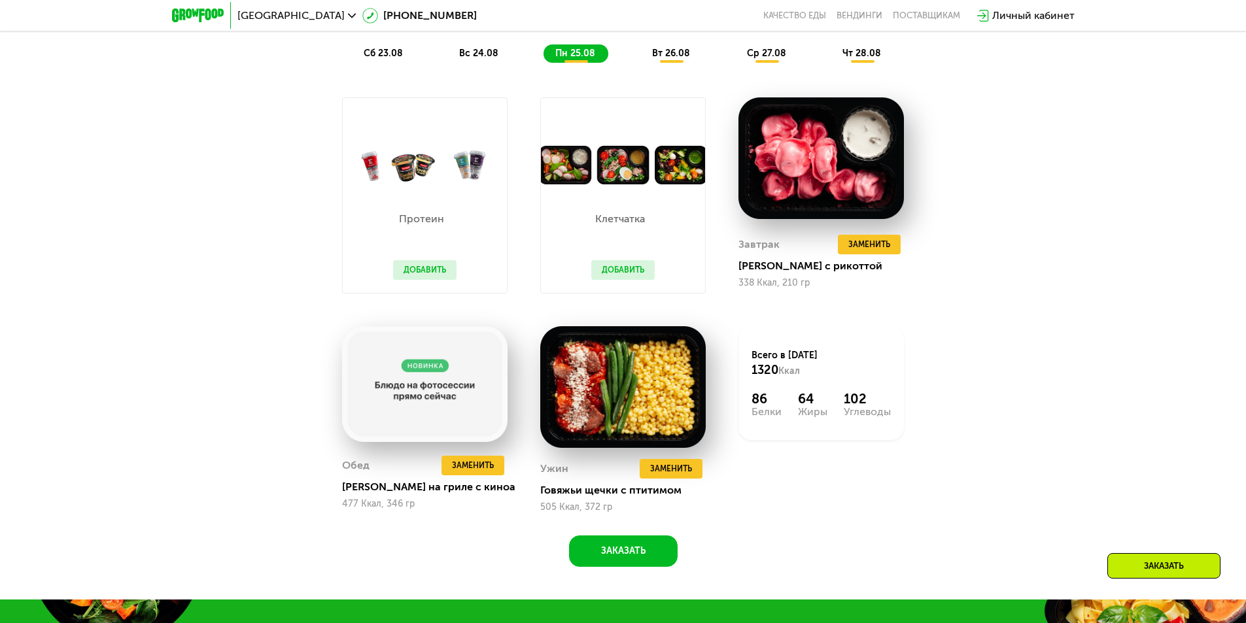
click at [657, 56] on span "вт 26.08" at bounding box center [671, 53] width 38 height 11
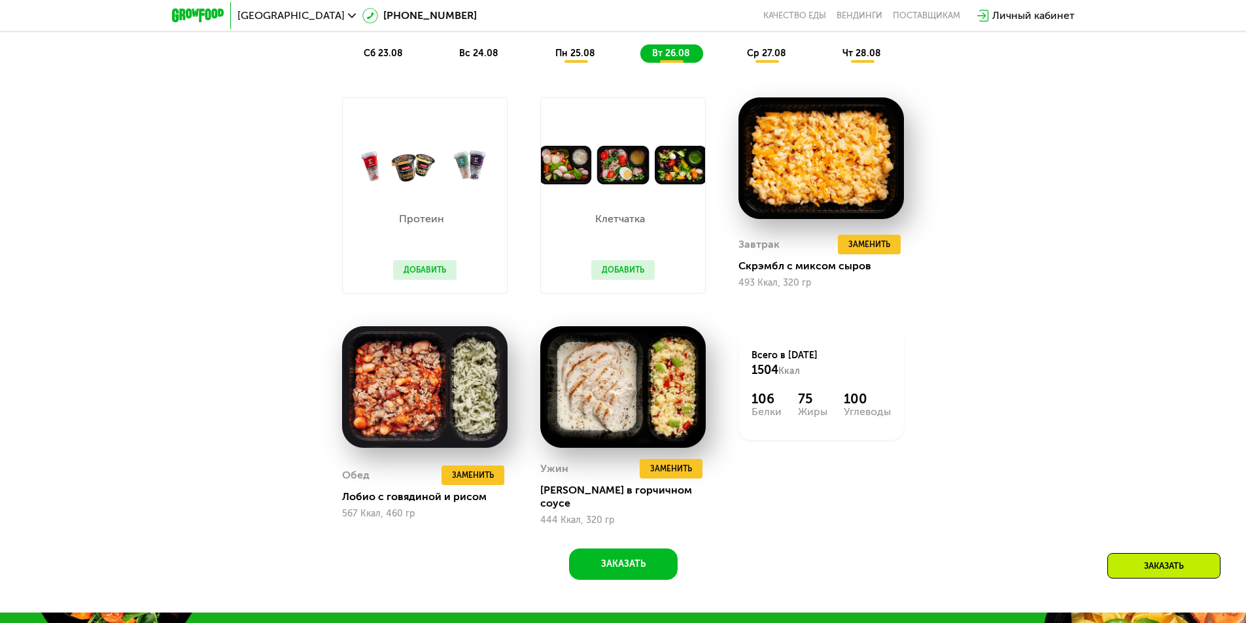
click at [831, 51] on div "ср 27.08" at bounding box center [862, 53] width 63 height 18
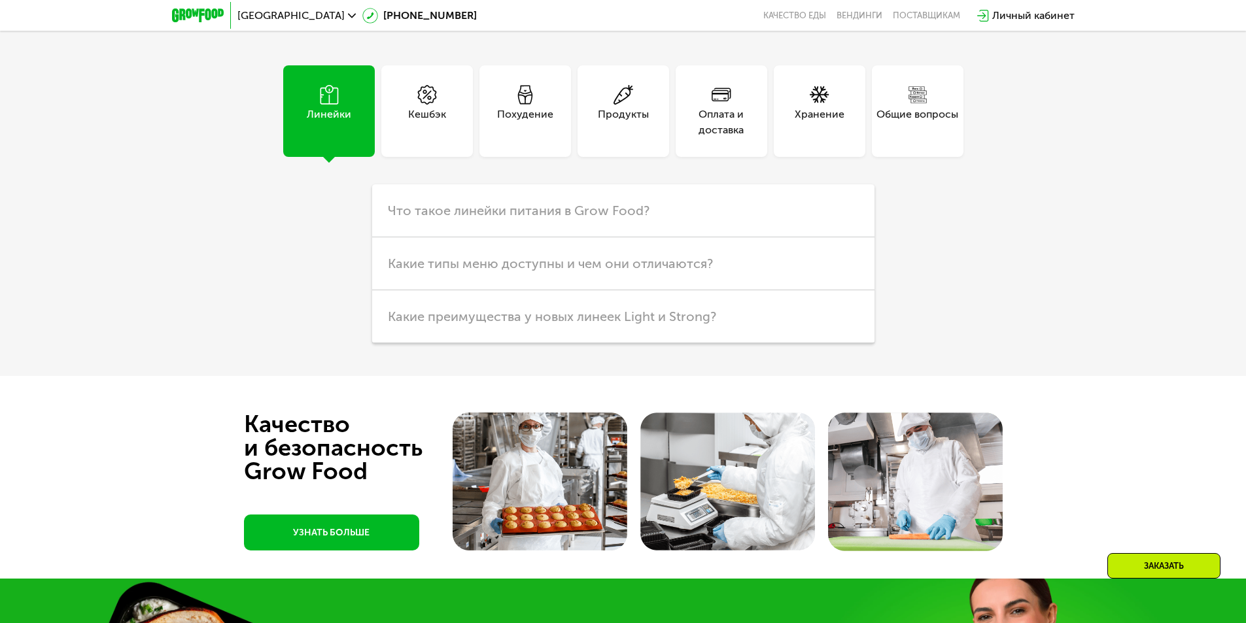
scroll to position [3582, 0]
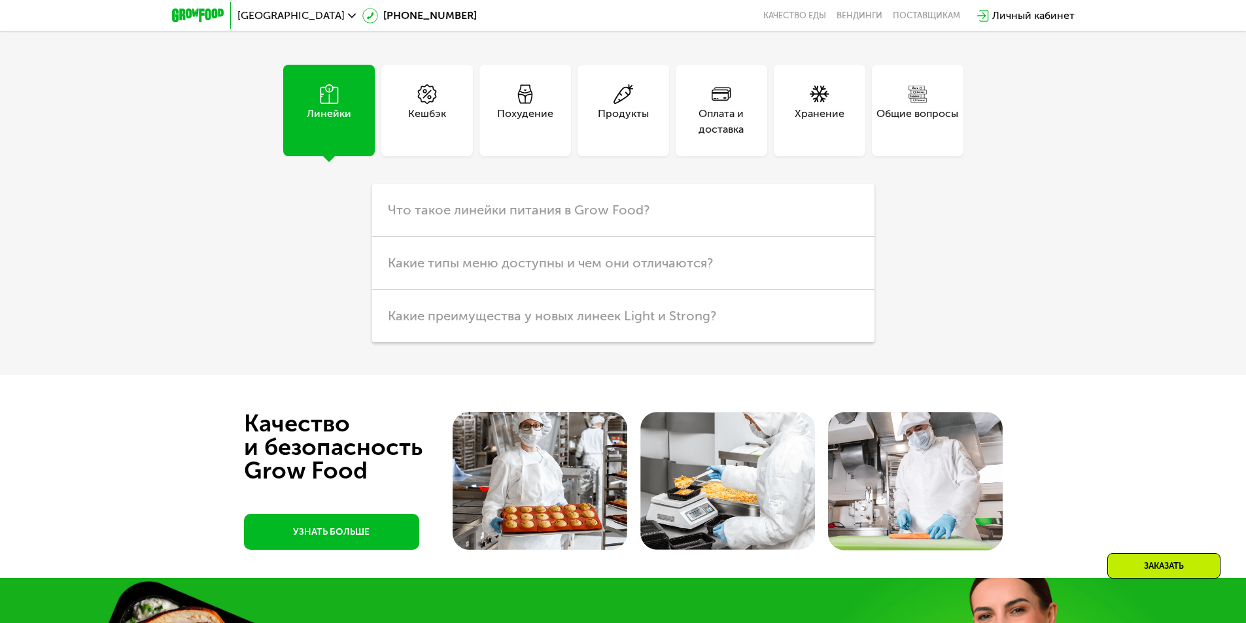
click at [545, 125] on div "Похудение" at bounding box center [525, 121] width 56 height 31
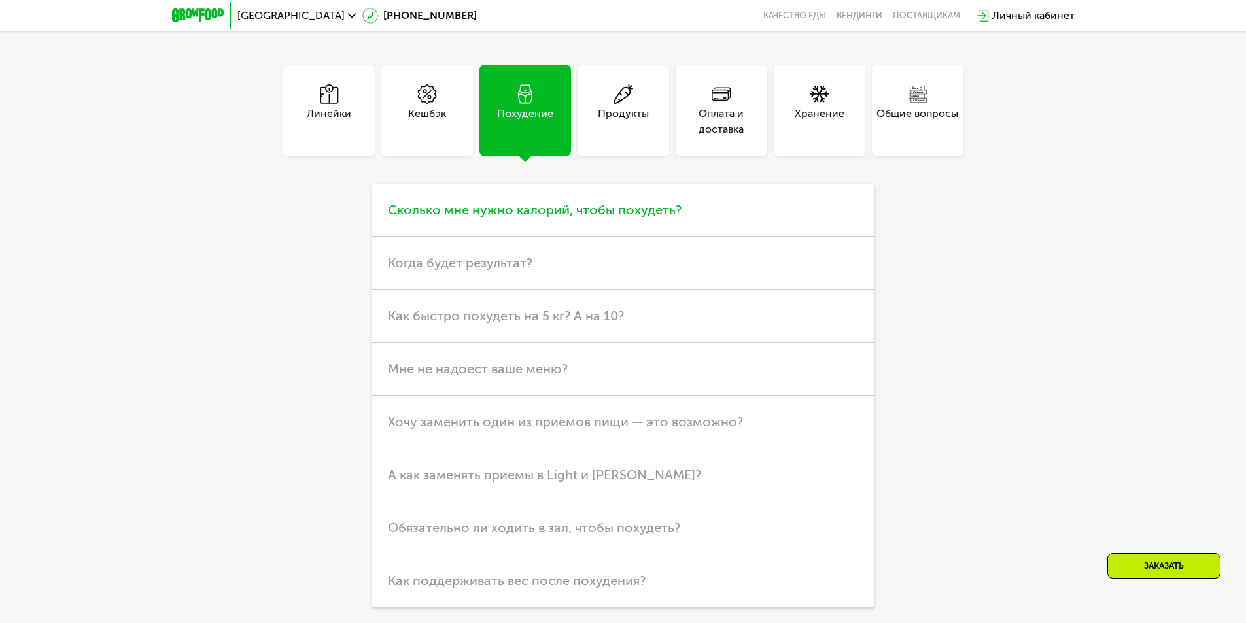
click at [517, 218] on span "Сколько мне нужно калорий, чтобы похудеть?" at bounding box center [535, 210] width 294 height 16
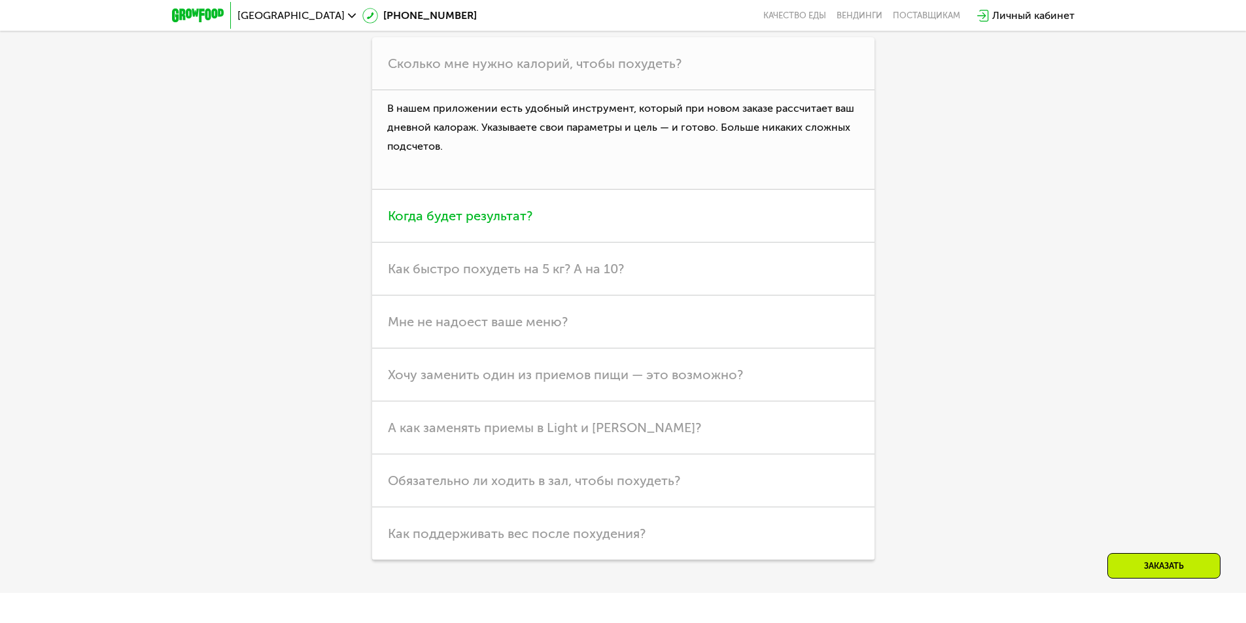
scroll to position [3733, 0]
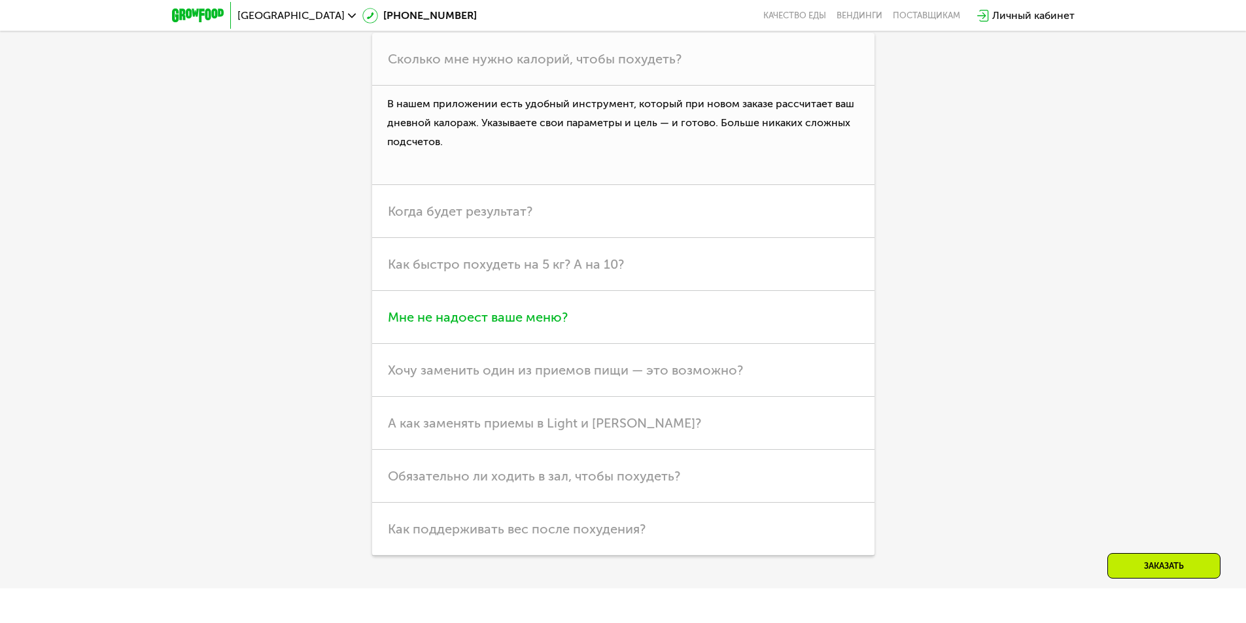
click at [503, 336] on h3 "Мне не надоест ваше меню?" at bounding box center [623, 317] width 502 height 53
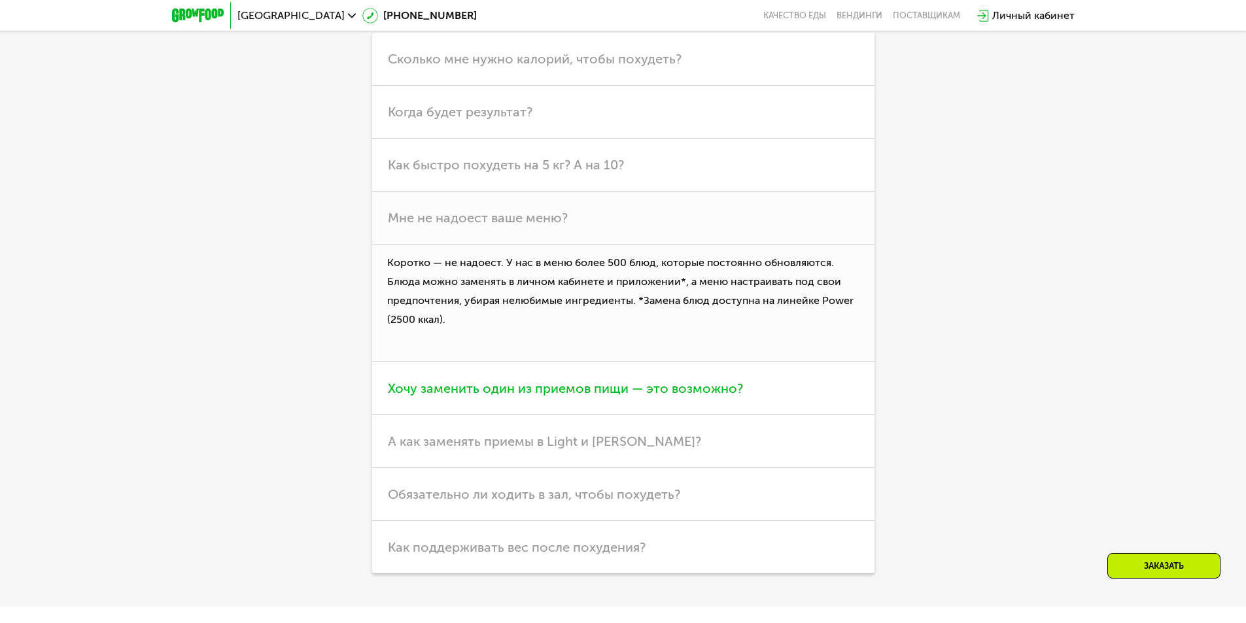
click at [565, 395] on span "Хочу заменить один из приемов пищи — это возможно?" at bounding box center [565, 389] width 355 height 16
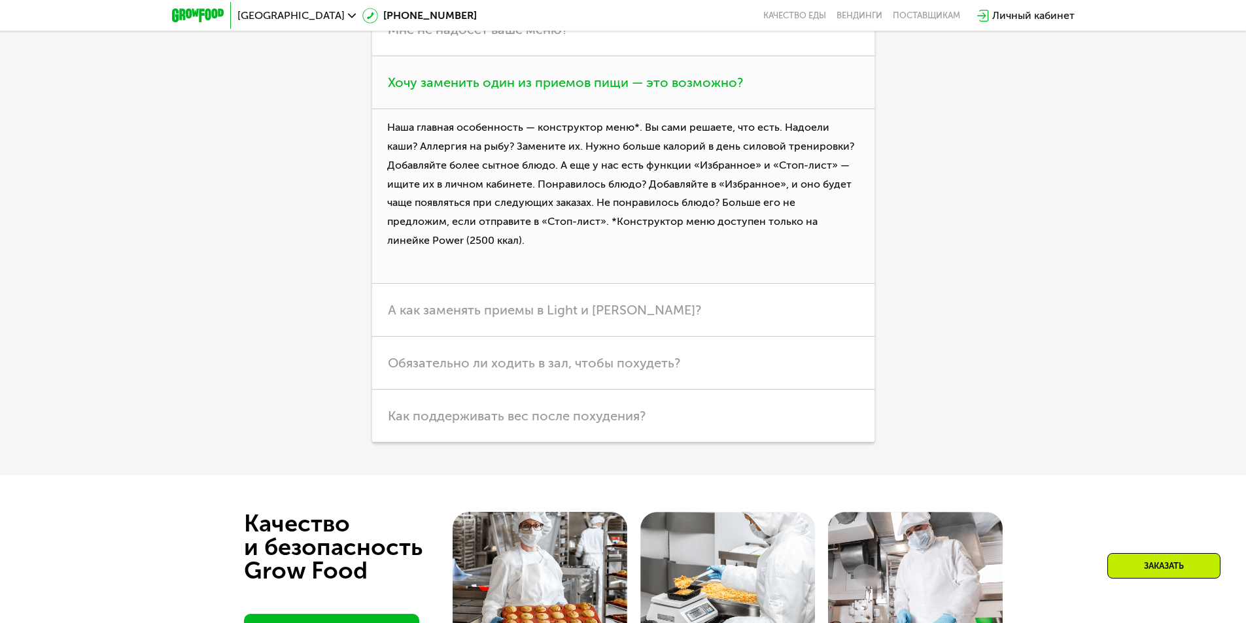
scroll to position [3925, 0]
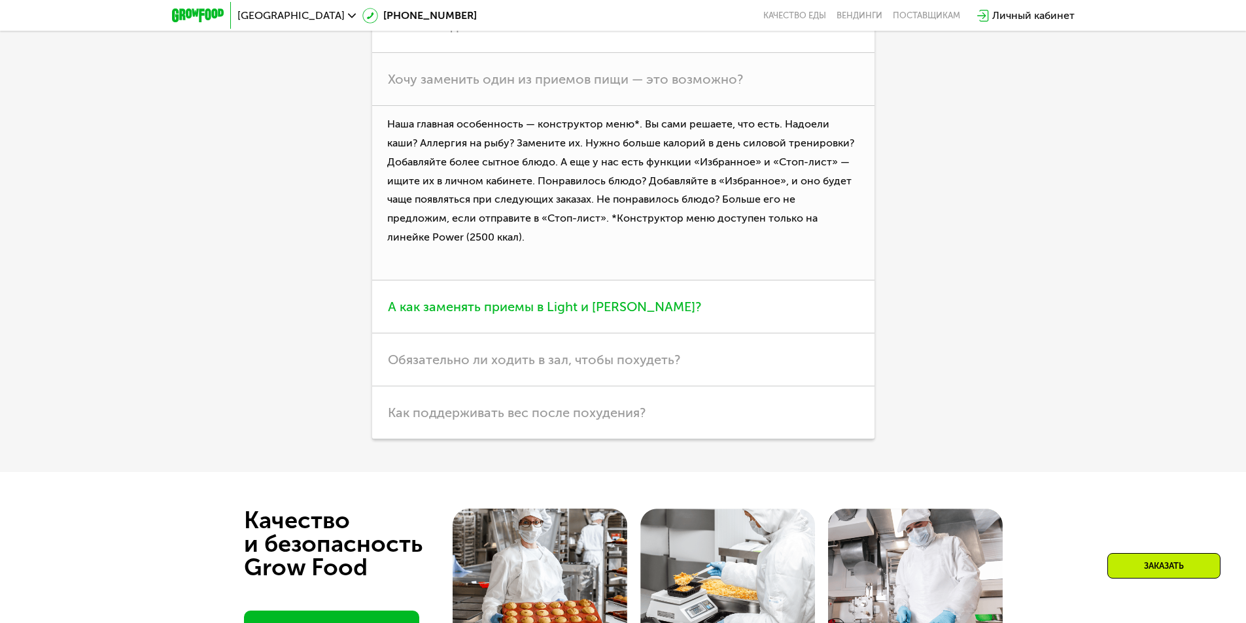
click at [576, 323] on h3 "А как заменять приемы в Light и [PERSON_NAME]?" at bounding box center [623, 307] width 502 height 53
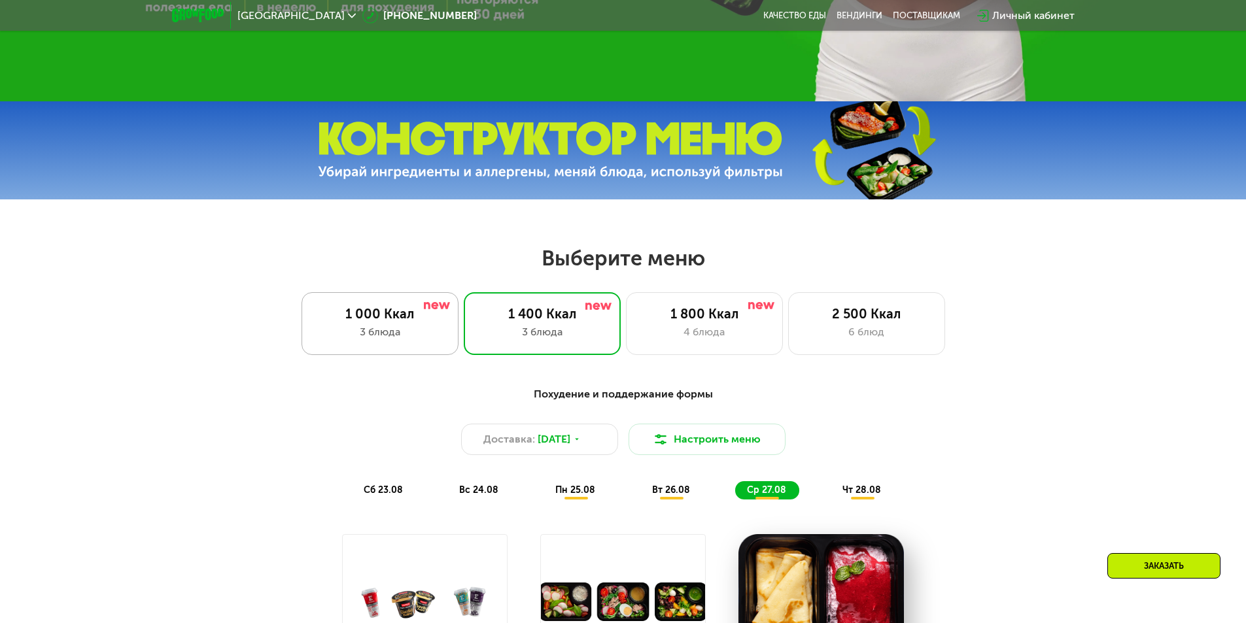
scroll to position [483, 0]
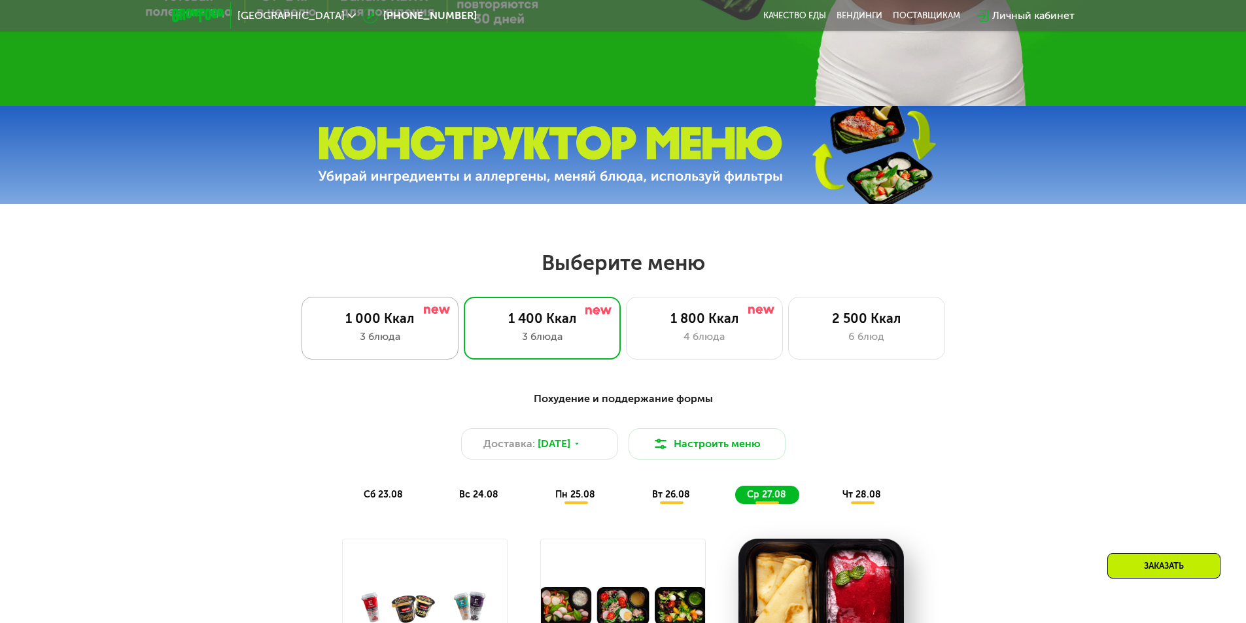
click at [432, 334] on div "3 блюда" at bounding box center [380, 337] width 130 height 16
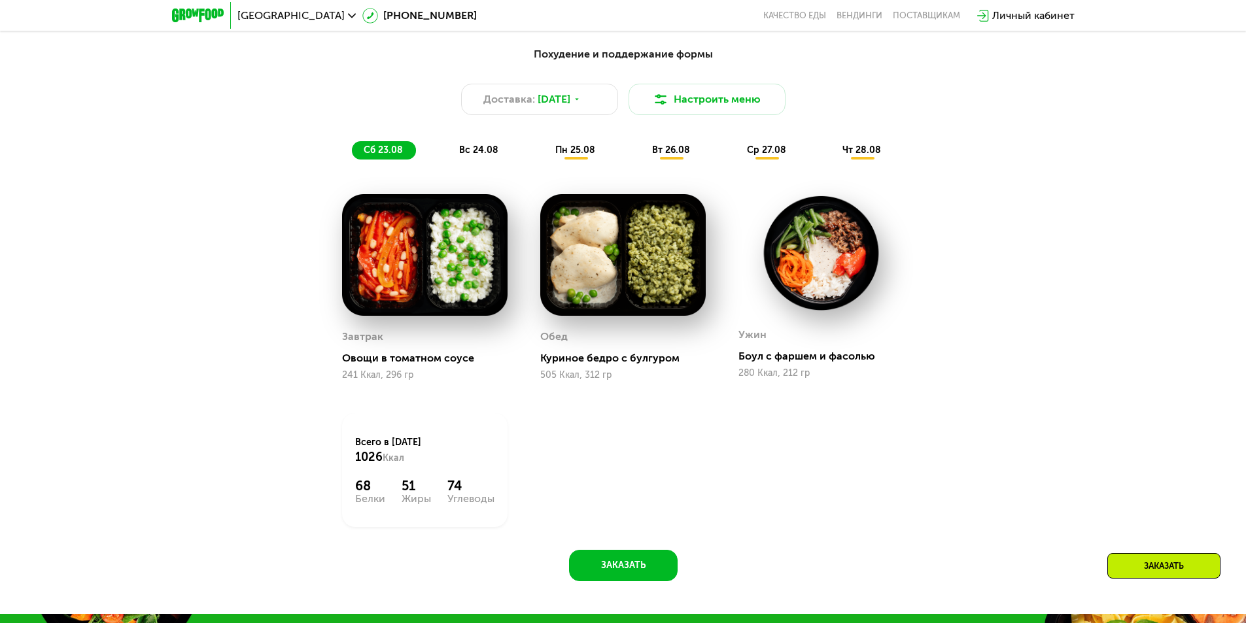
scroll to position [823, 0]
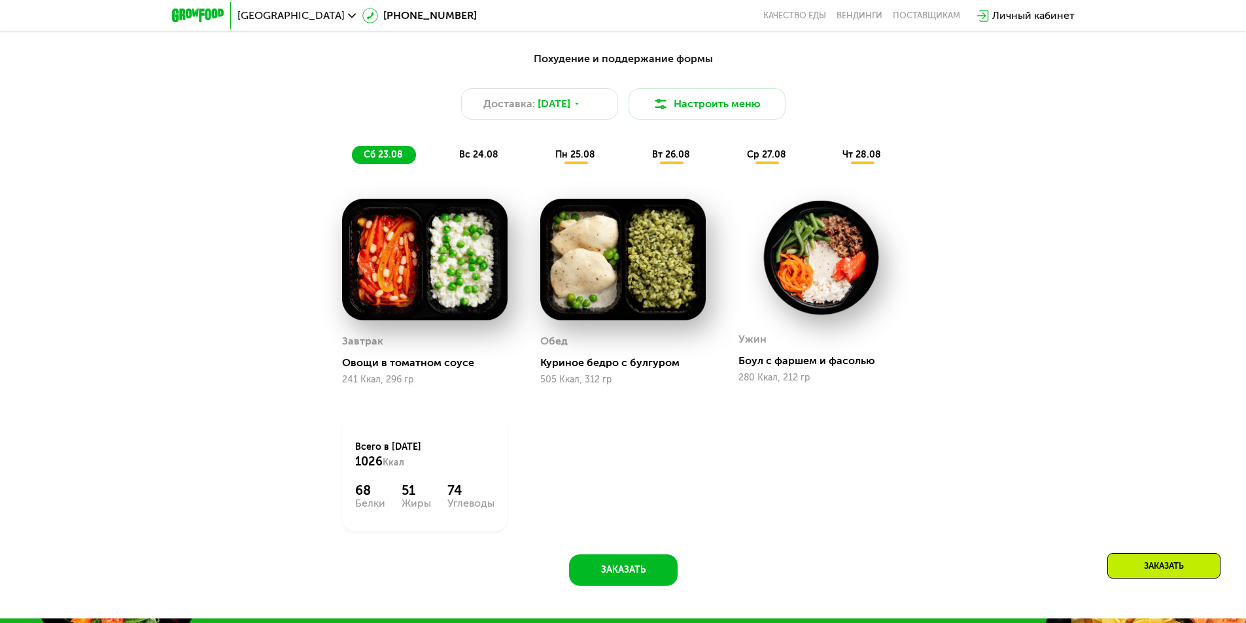
click at [495, 158] on span "вс 24.08" at bounding box center [478, 154] width 39 height 11
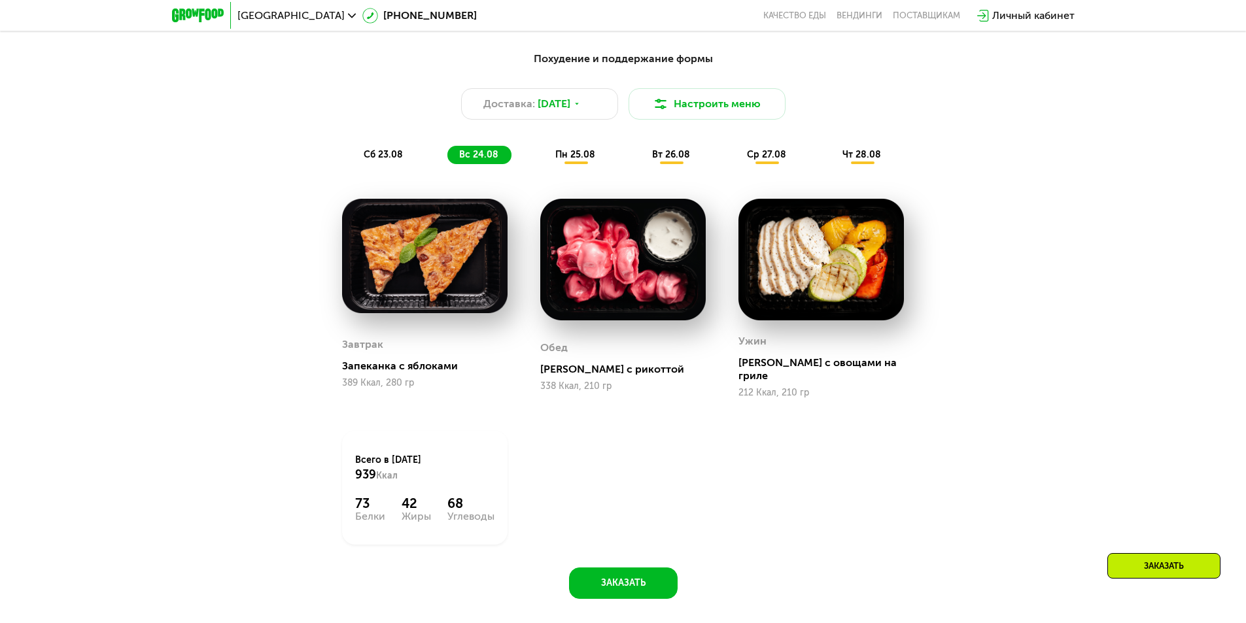
click at [584, 158] on span "пн 25.08" at bounding box center [575, 154] width 40 height 11
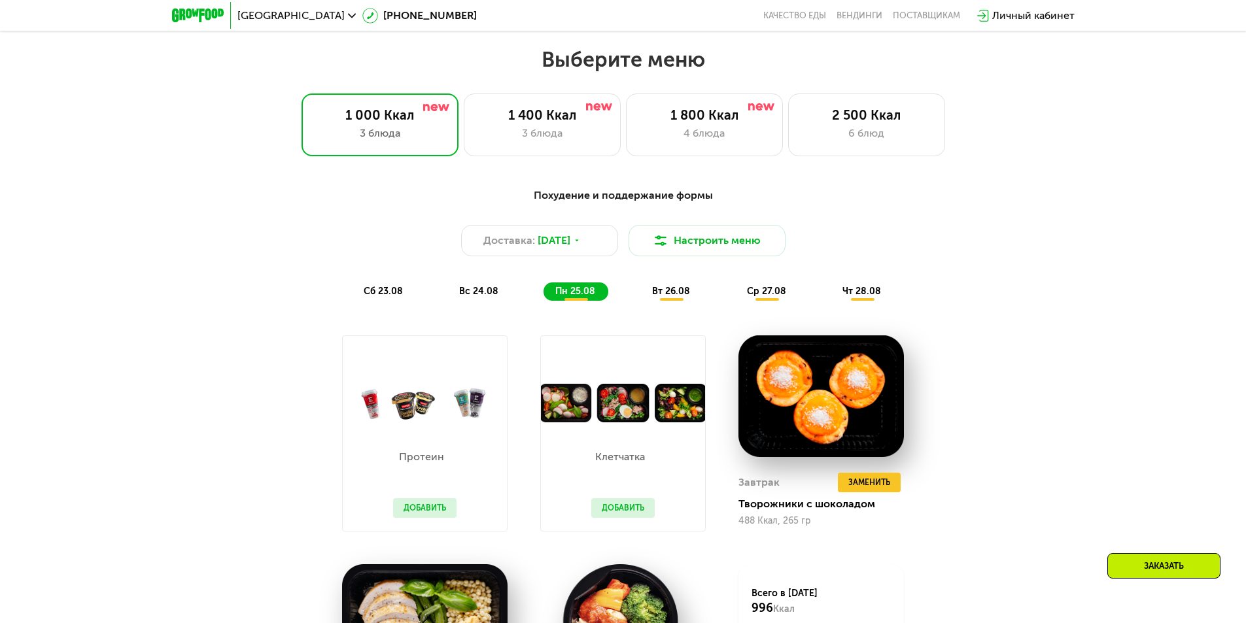
scroll to position [669, 0]
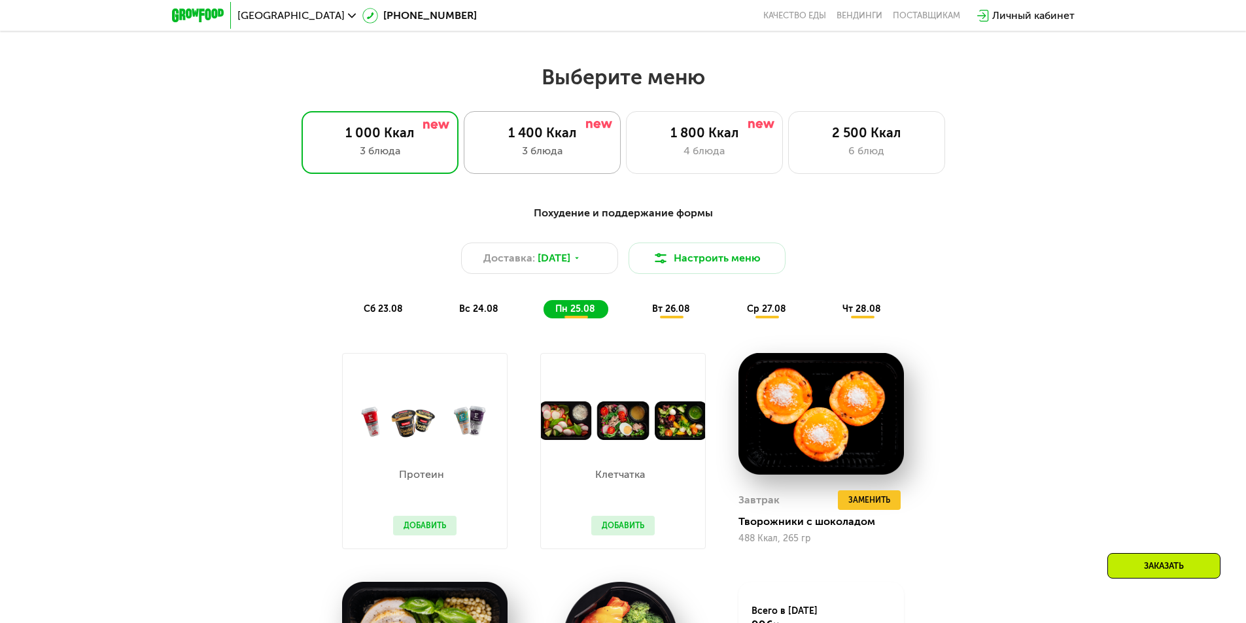
click at [568, 155] on div "3 блюда" at bounding box center [543, 151] width 130 height 16
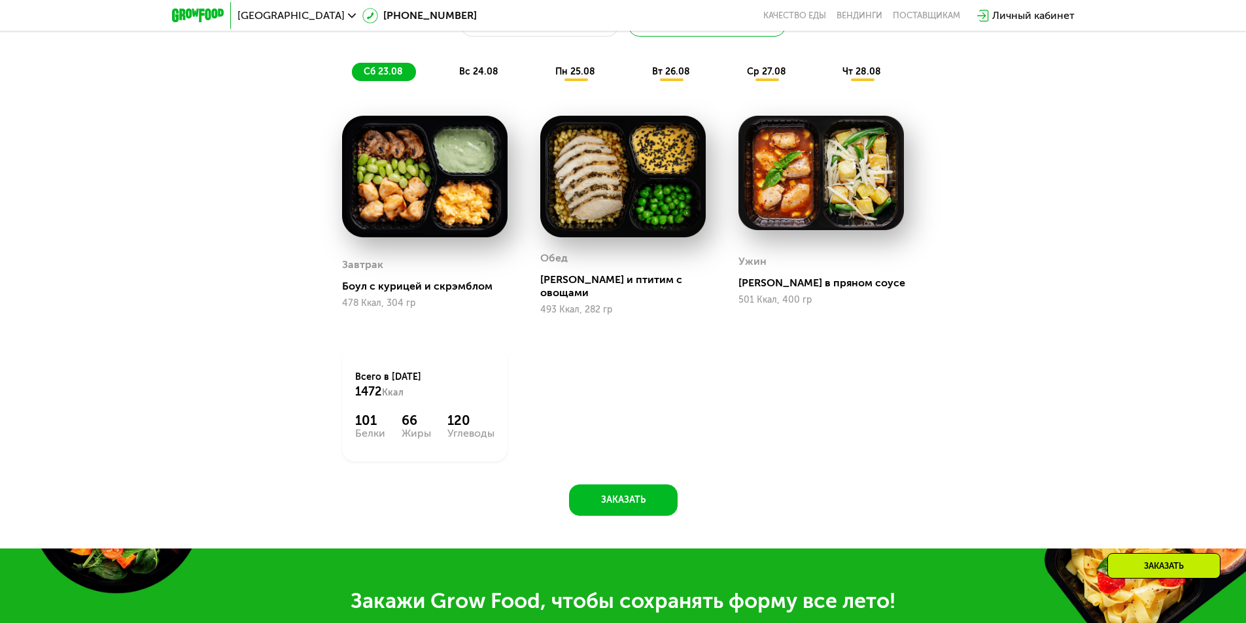
scroll to position [791, 0]
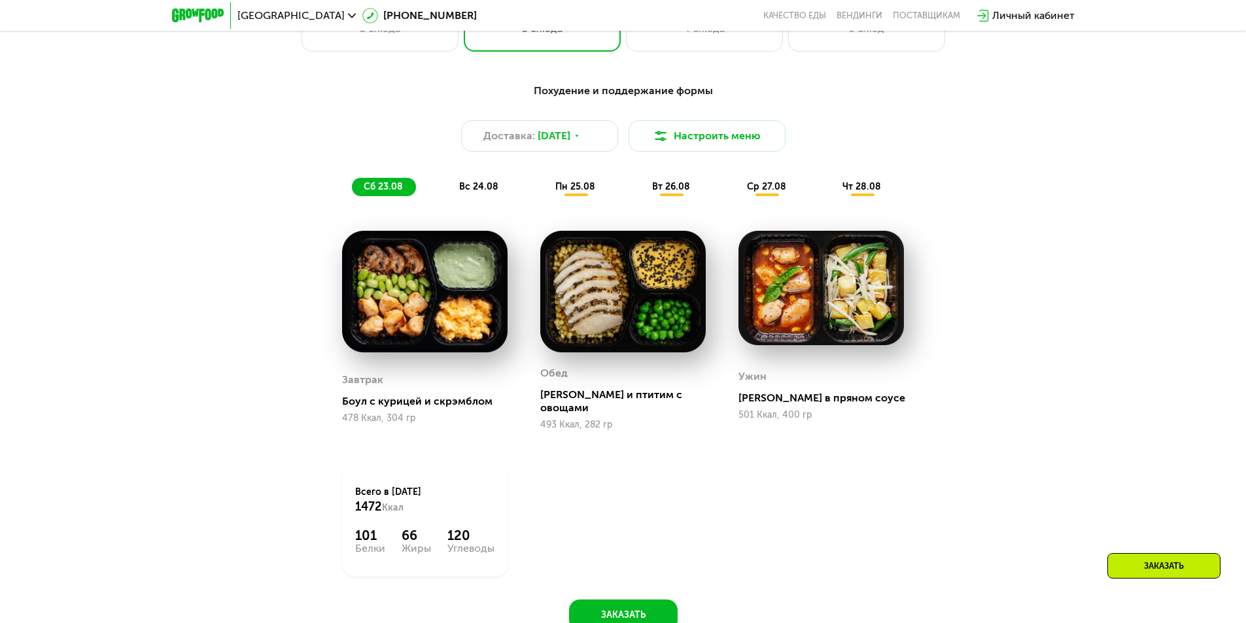
click at [864, 196] on div "чт 28.08" at bounding box center [862, 187] width 63 height 18
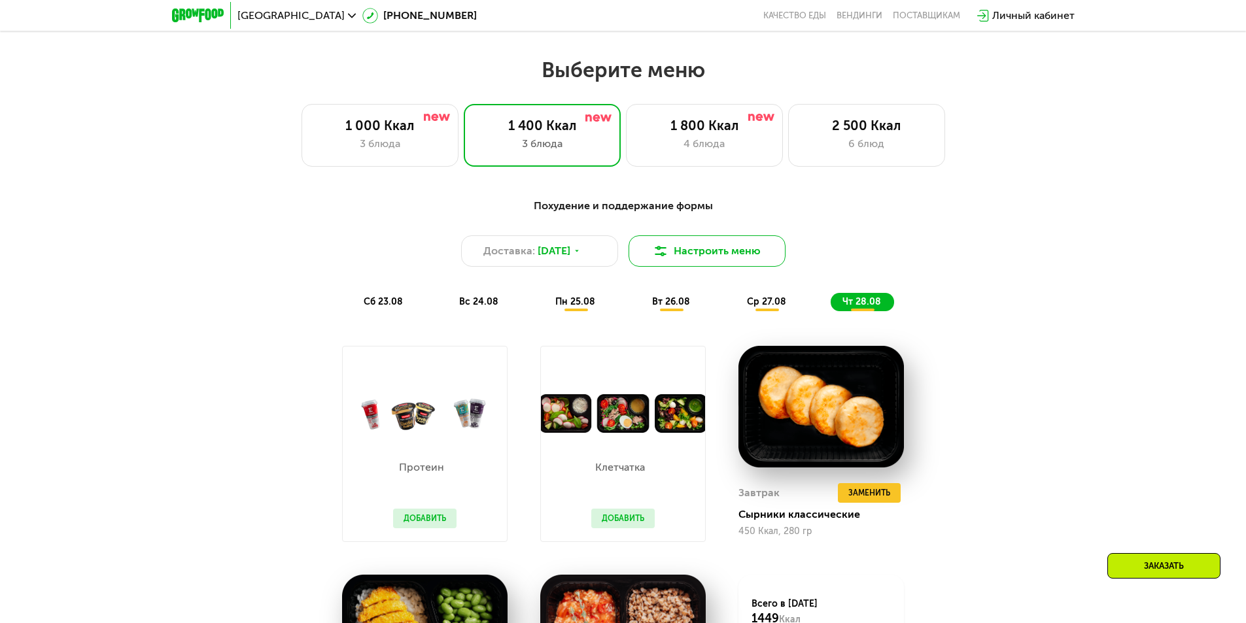
scroll to position [677, 0]
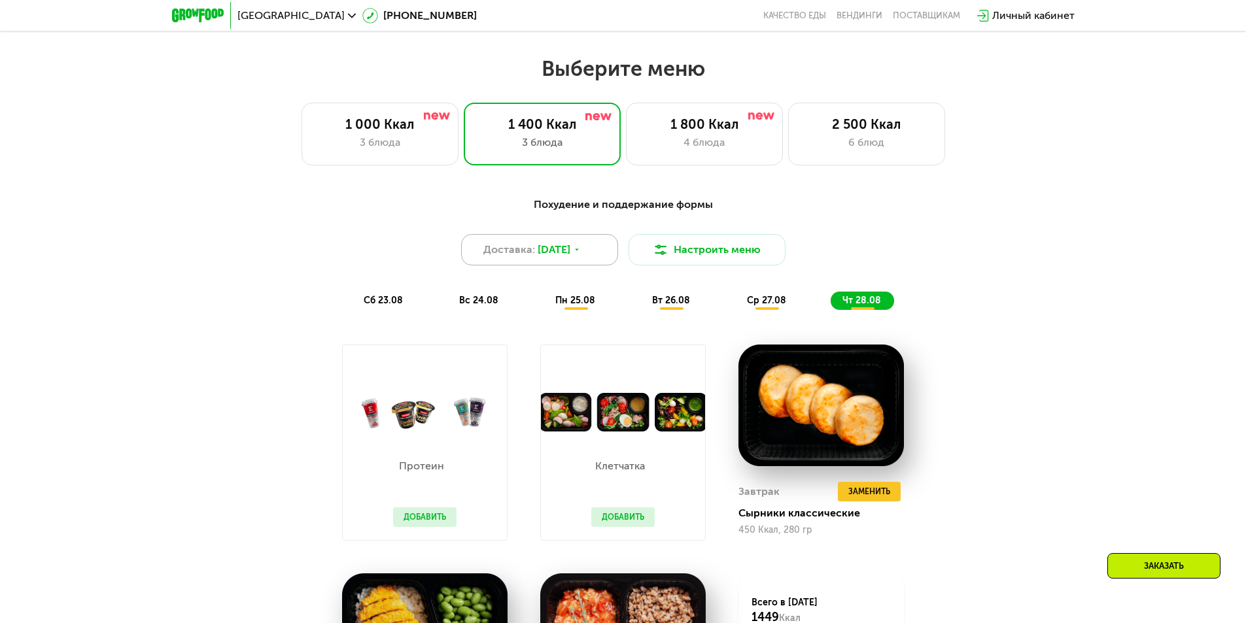
click at [581, 254] on icon at bounding box center [577, 250] width 8 height 8
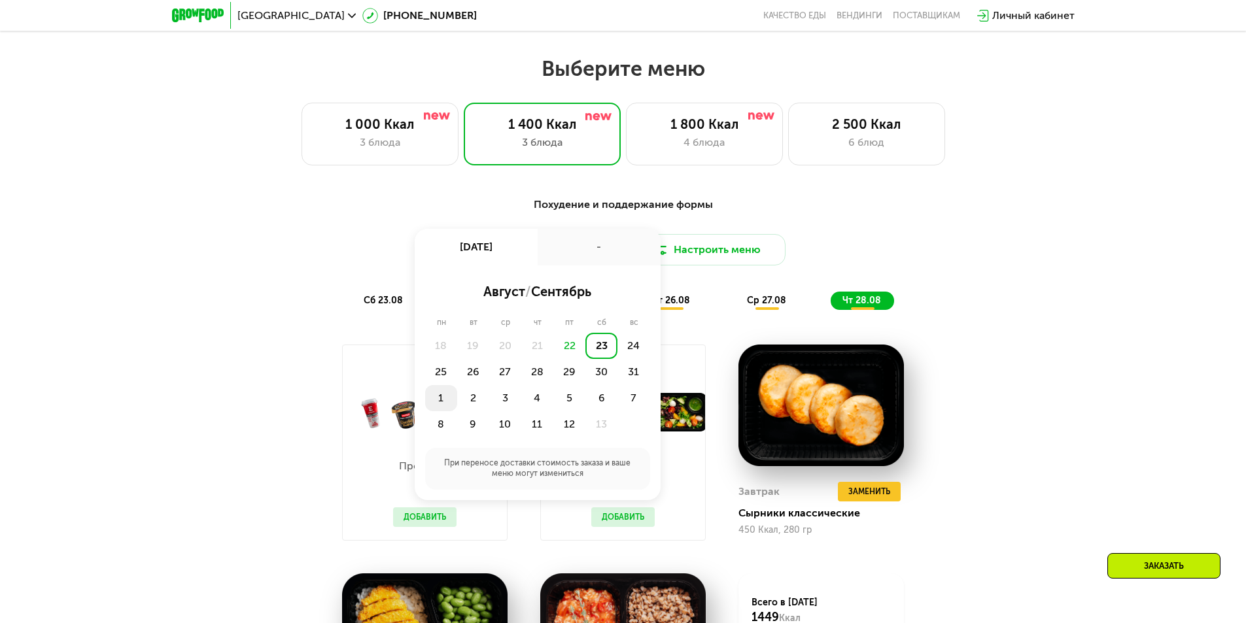
click at [457, 403] on div "1" at bounding box center [473, 398] width 32 height 26
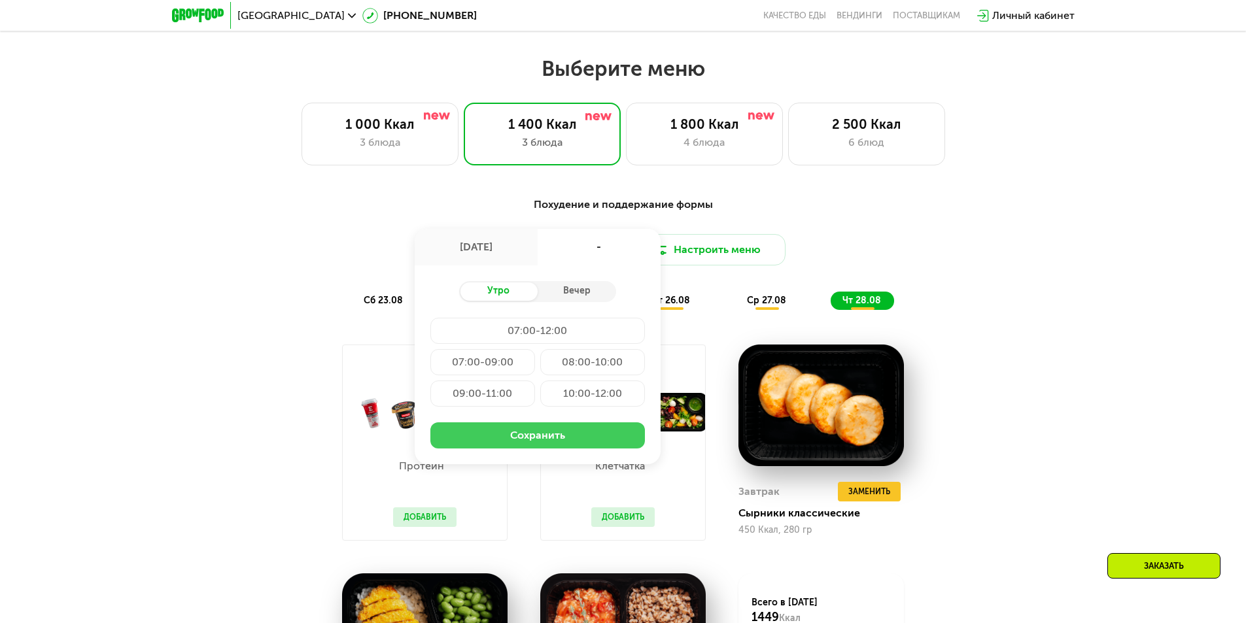
click at [525, 445] on button "Сохранить" at bounding box center [537, 436] width 215 height 26
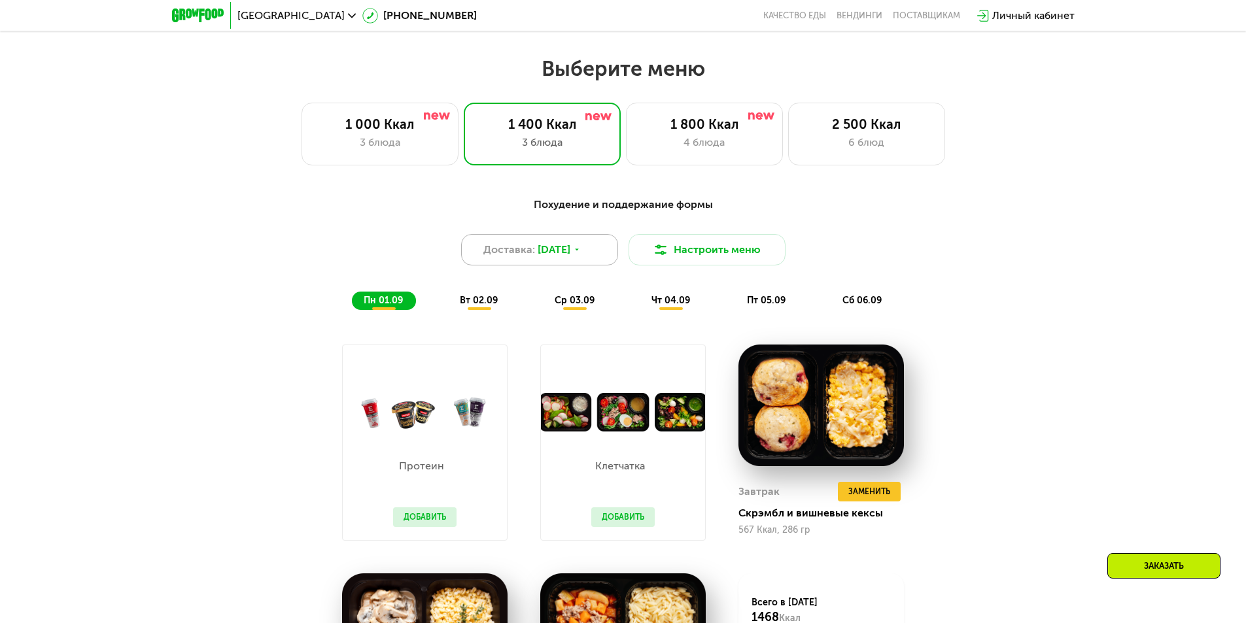
click at [606, 261] on div "Доставка: [DATE]" at bounding box center [539, 249] width 157 height 31
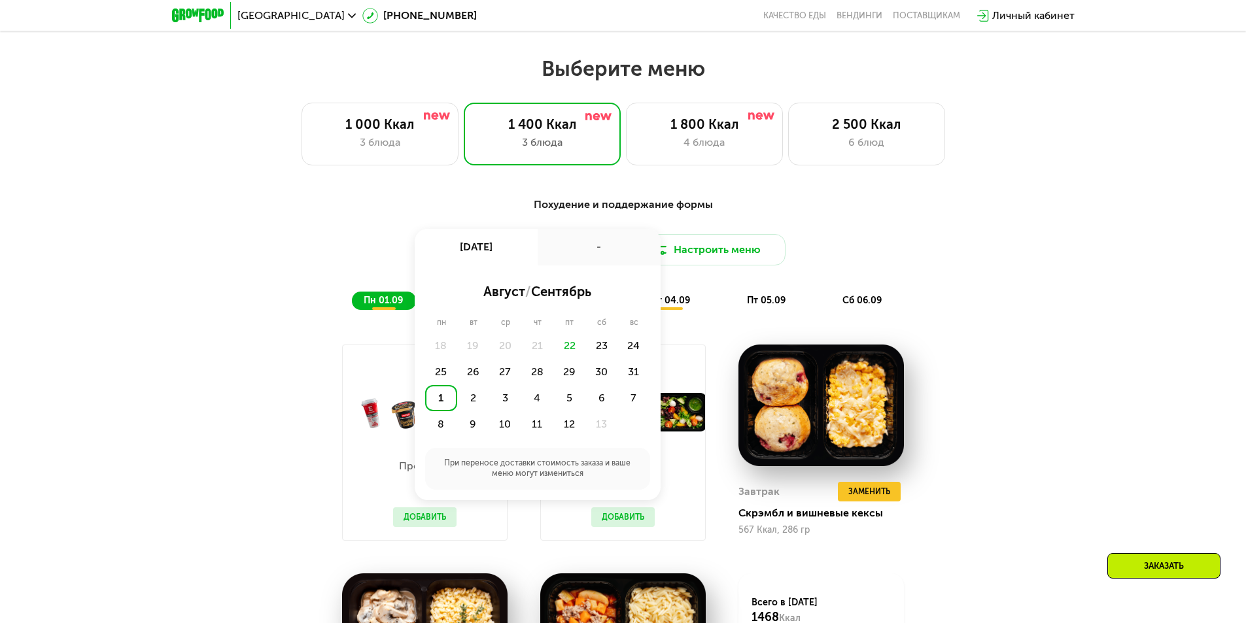
click at [442, 405] on div "1" at bounding box center [441, 398] width 32 height 26
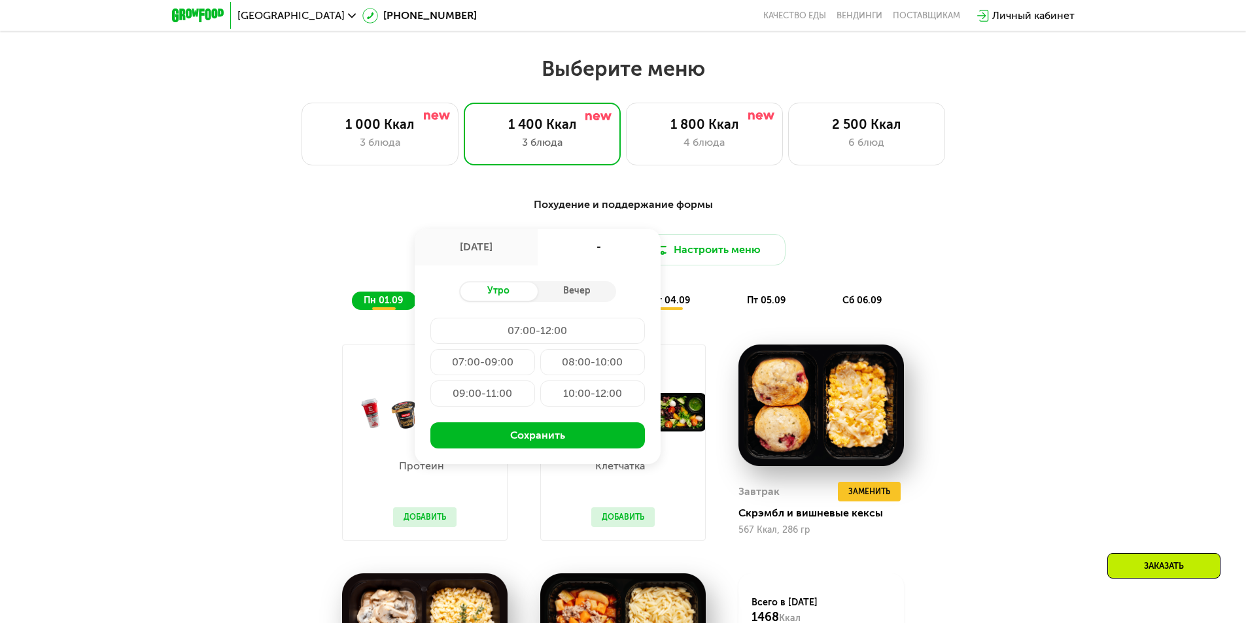
click at [535, 381] on div "08:00-10:00" at bounding box center [482, 394] width 105 height 26
click at [535, 349] on div "07:00-12:00" at bounding box center [482, 362] width 105 height 26
click at [582, 404] on div "10:00-12:00" at bounding box center [592, 394] width 105 height 26
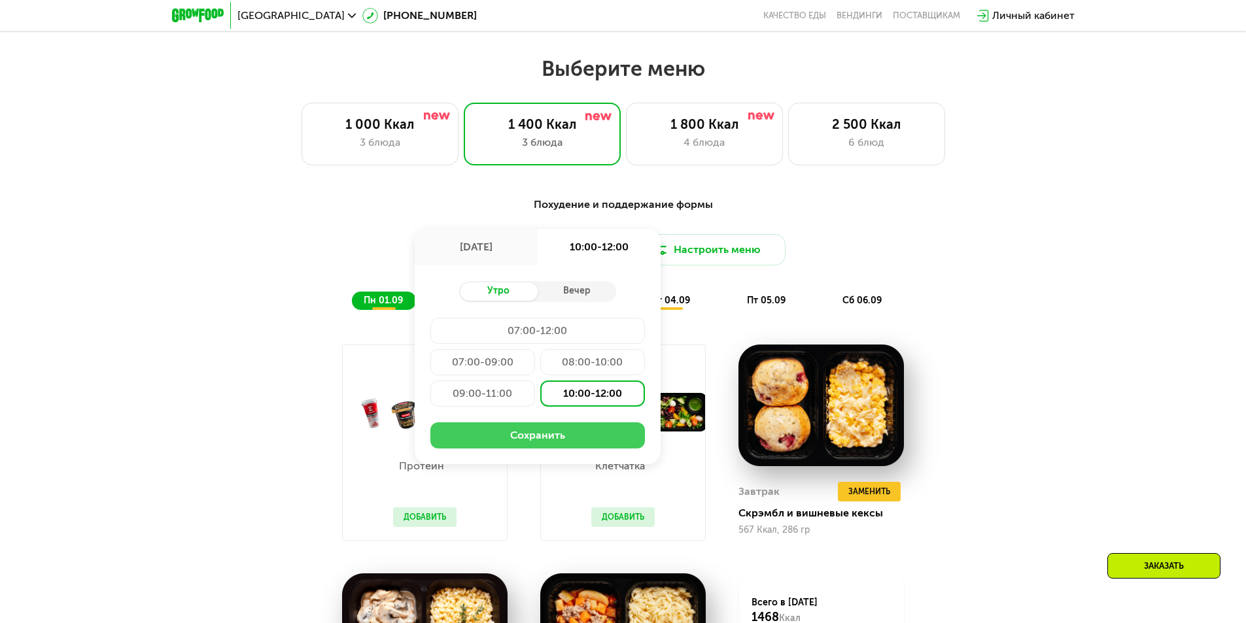
click at [557, 448] on button "Сохранить" at bounding box center [537, 436] width 215 height 26
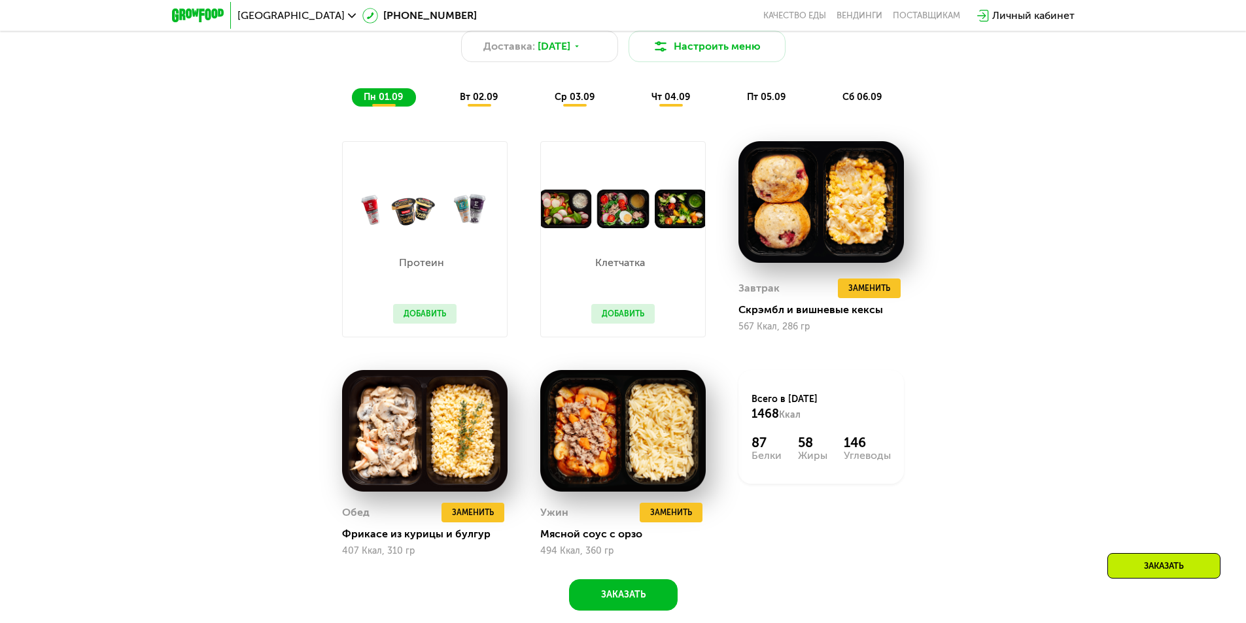
scroll to position [876, 0]
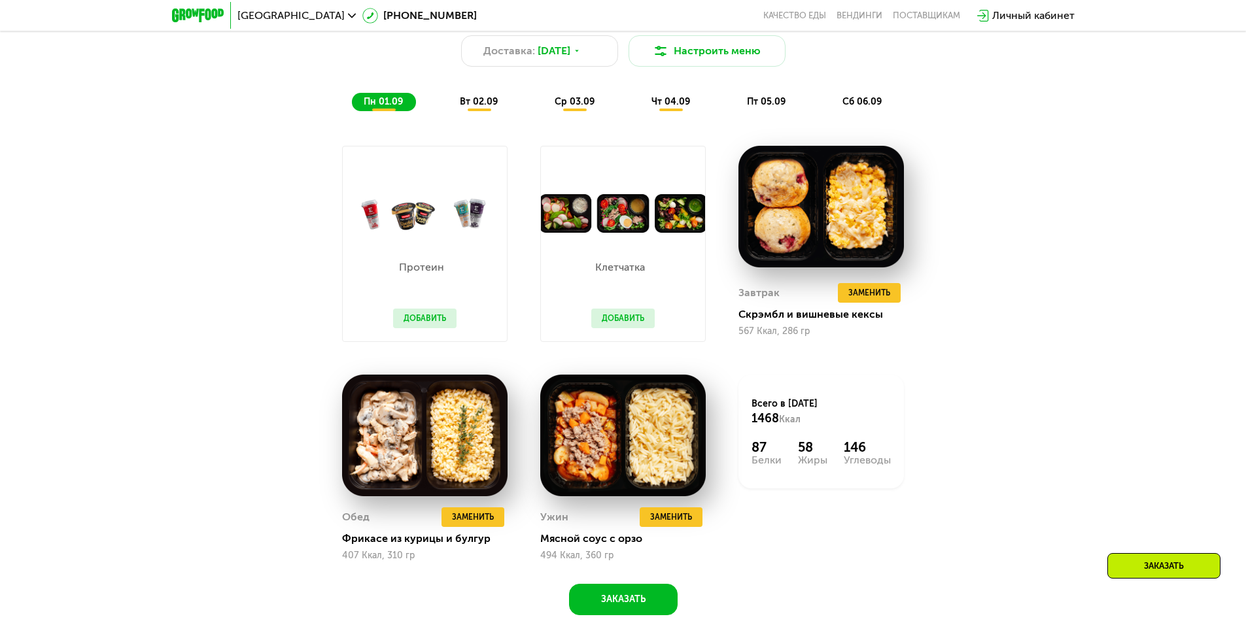
click at [478, 107] on span "вт 02.09" at bounding box center [479, 101] width 38 height 11
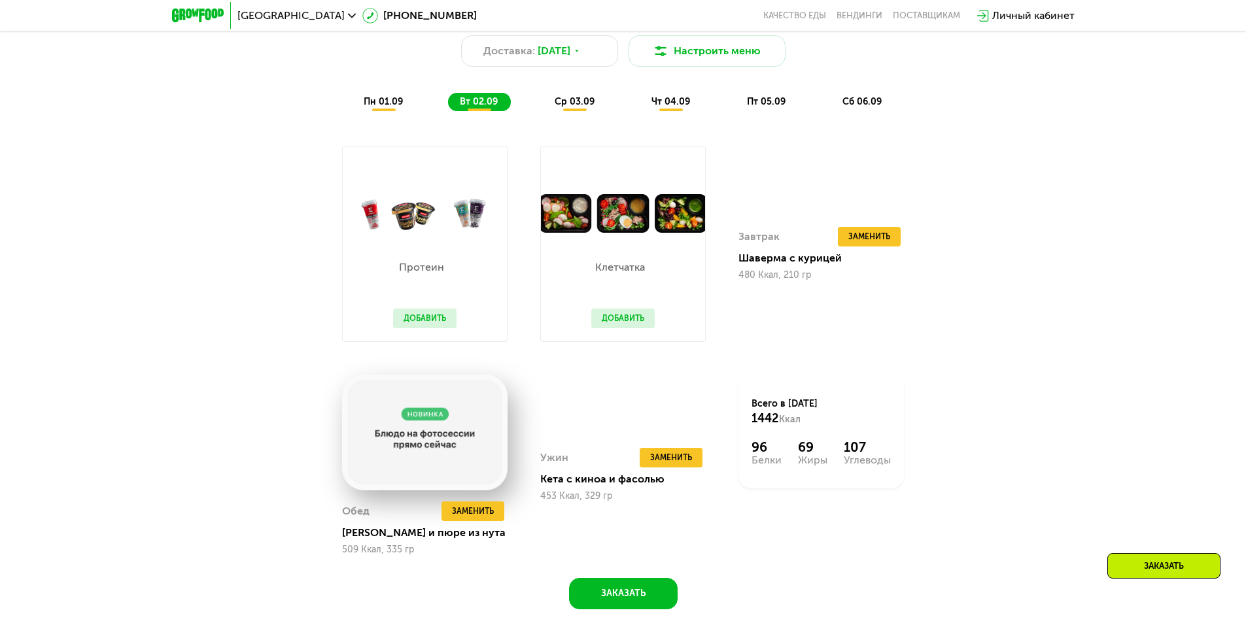
click at [568, 107] on span "ср 03.09" at bounding box center [575, 101] width 40 height 11
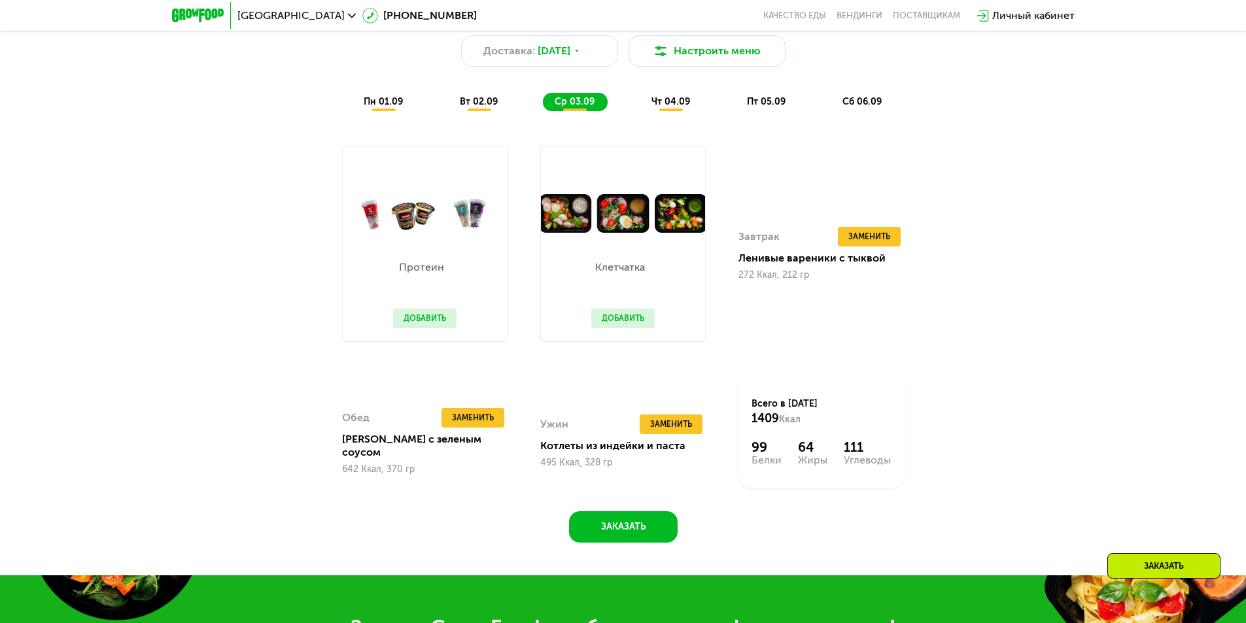
click at [669, 105] on span "чт 04.09" at bounding box center [671, 101] width 39 height 11
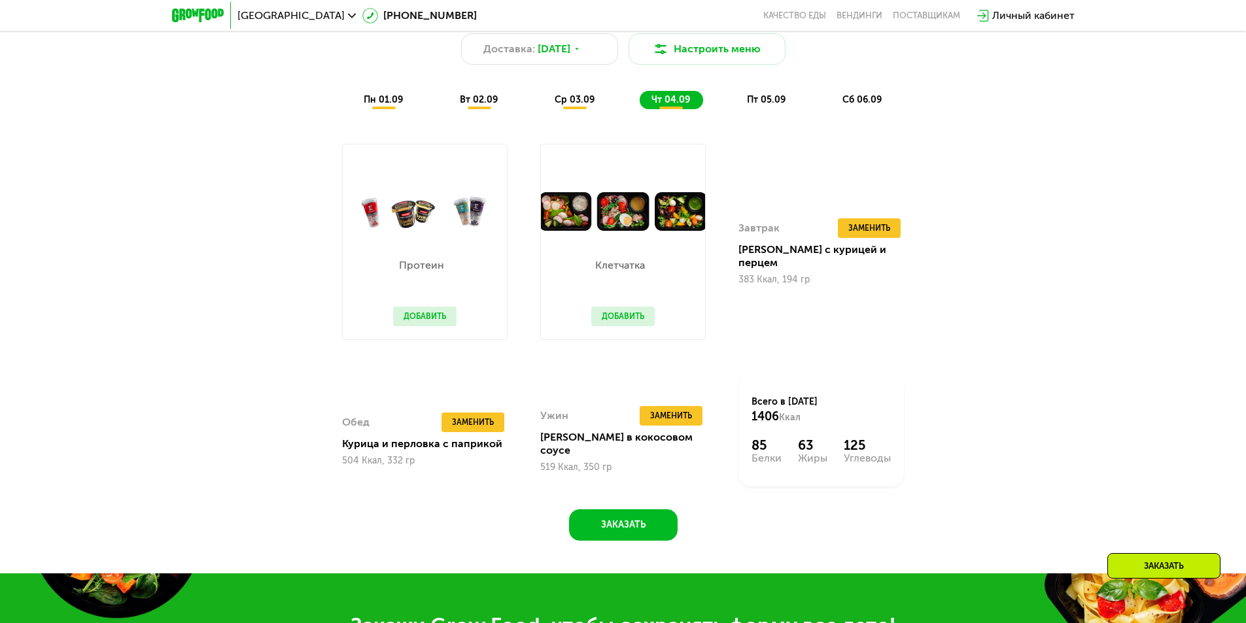
scroll to position [879, 0]
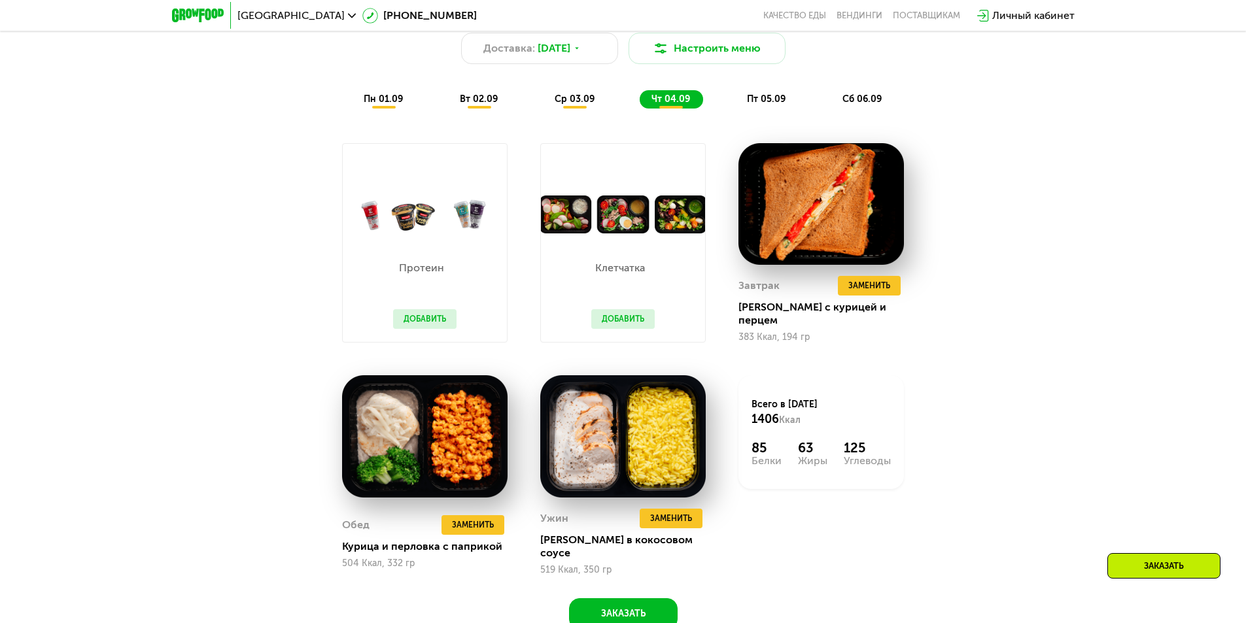
click at [831, 97] on div "пт 05.09" at bounding box center [863, 99] width 64 height 18
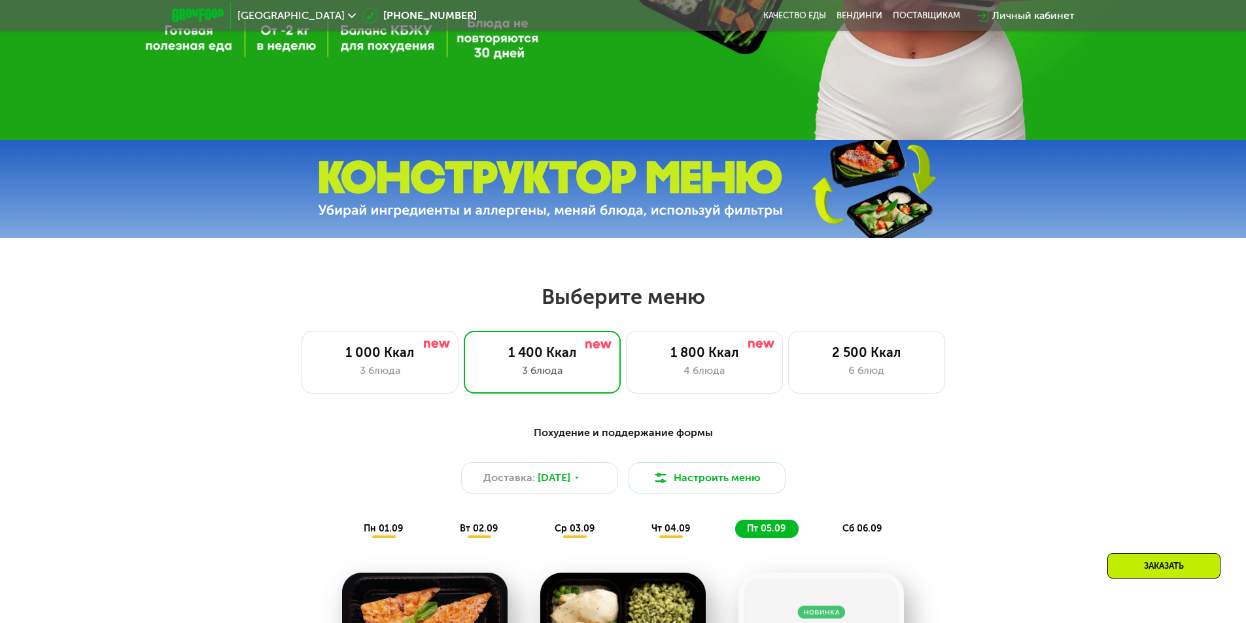
scroll to position [446, 0]
